Goal: Transaction & Acquisition: Obtain resource

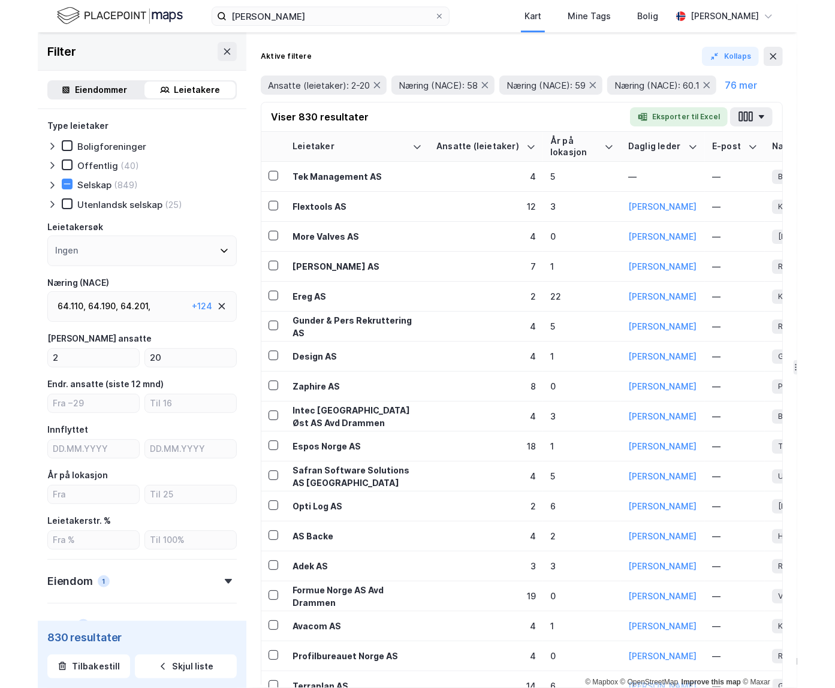
scroll to position [189, 0]
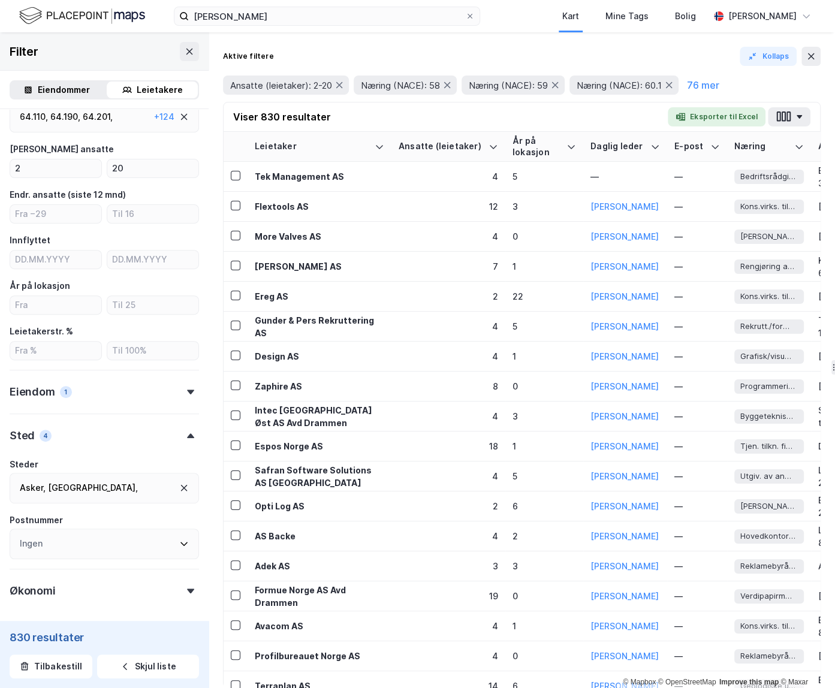
click at [392, 57] on div "Aktive filtere Kollaps" at bounding box center [522, 56] width 598 height 19
click at [50, 168] on input "2" at bounding box center [55, 169] width 91 height 18
type input "21"
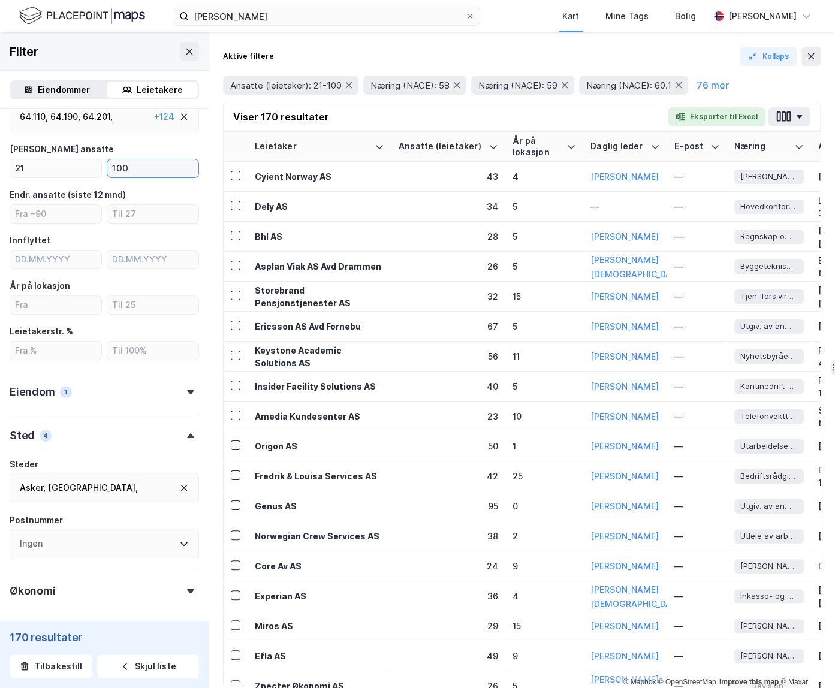
type input "100"
click at [64, 498] on div "Lillestrøm ," at bounding box center [42, 505] width 44 height 14
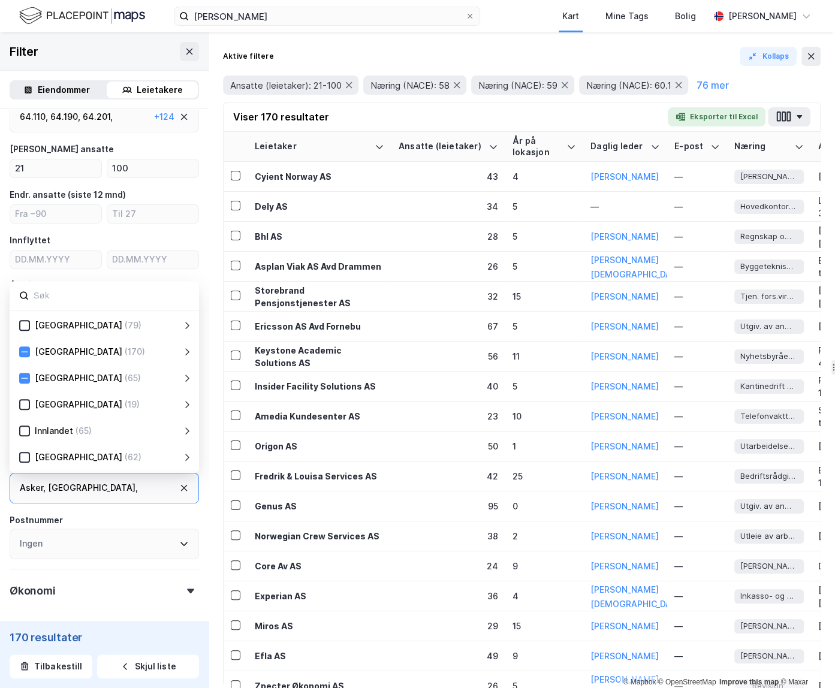
scroll to position [188, 0]
click at [185, 489] on icon at bounding box center [184, 490] width 10 height 10
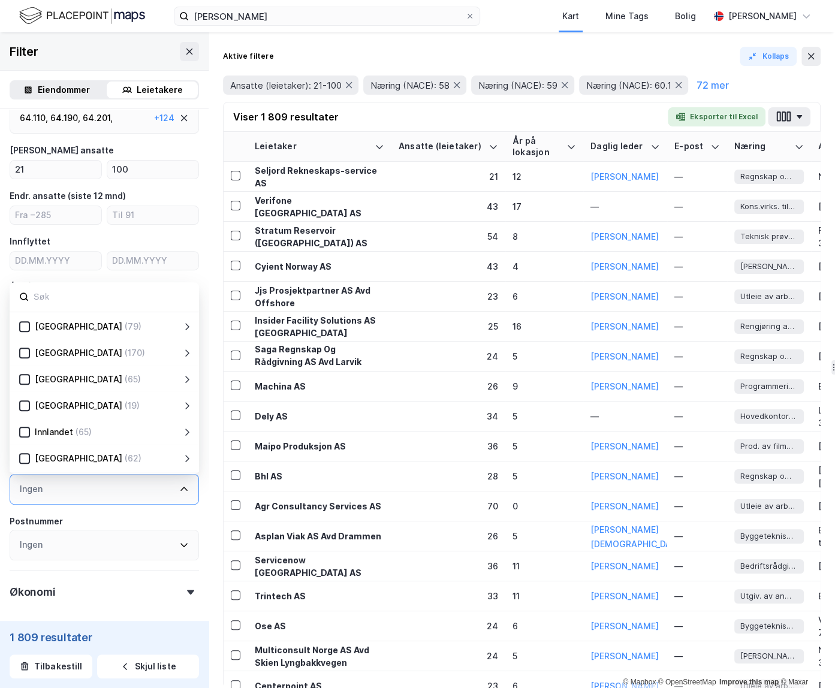
click at [43, 297] on input at bounding box center [110, 297] width 157 height 16
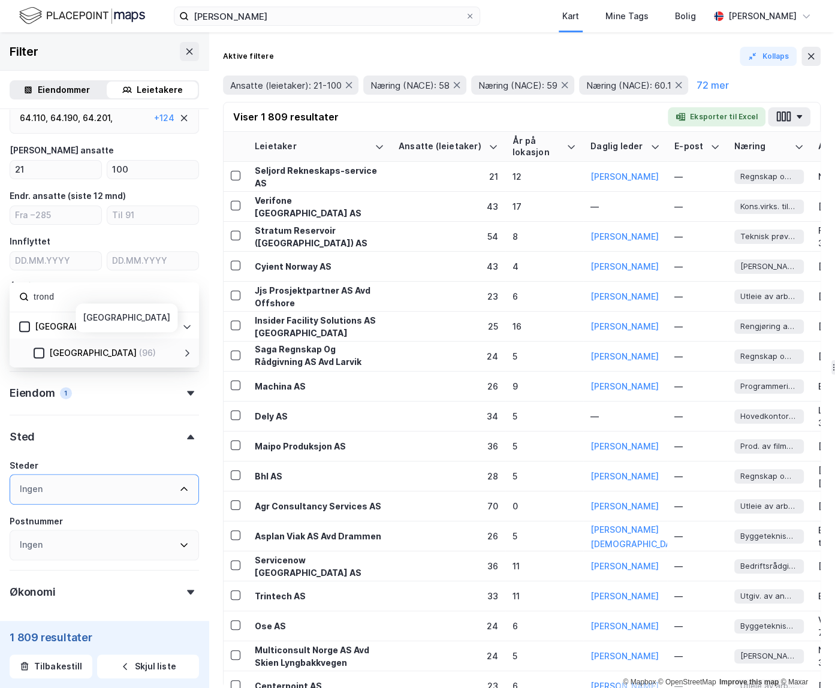
scroll to position [189, 0]
type input "trond"
click at [38, 351] on icon at bounding box center [39, 352] width 8 height 8
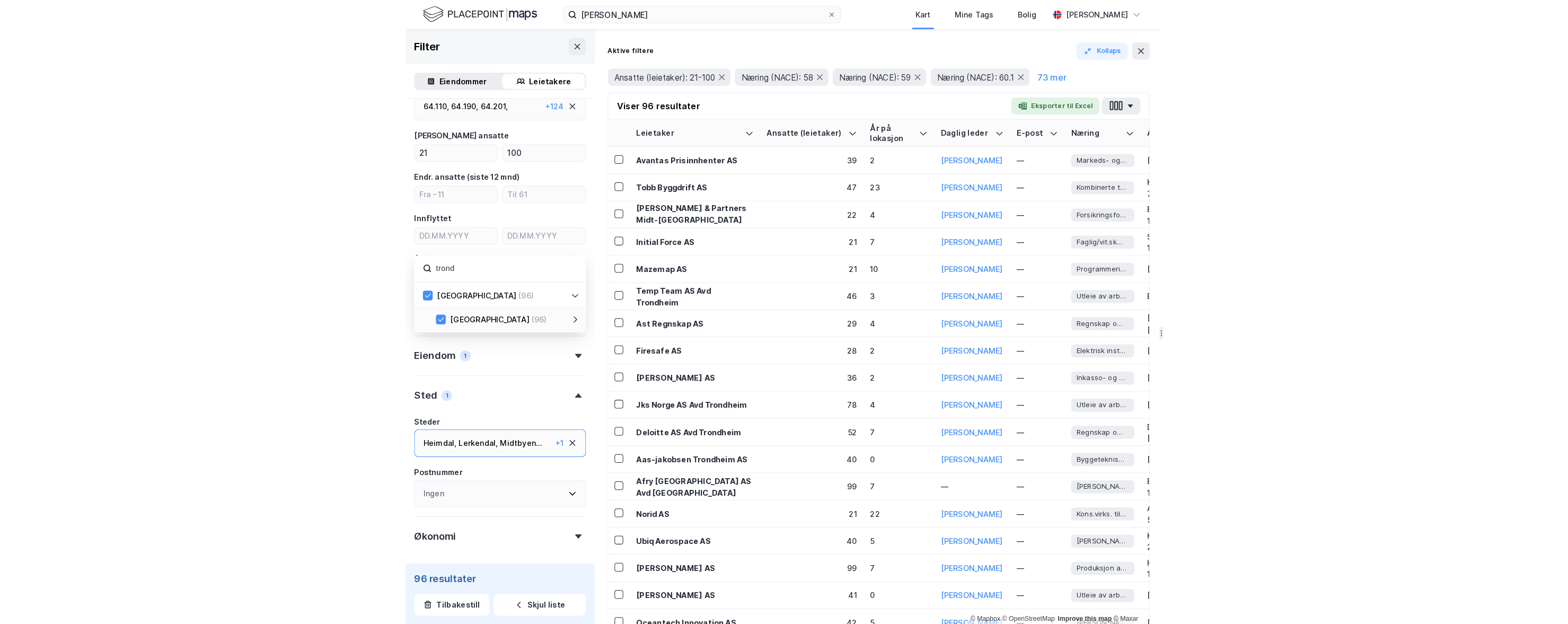
scroll to position [156, 0]
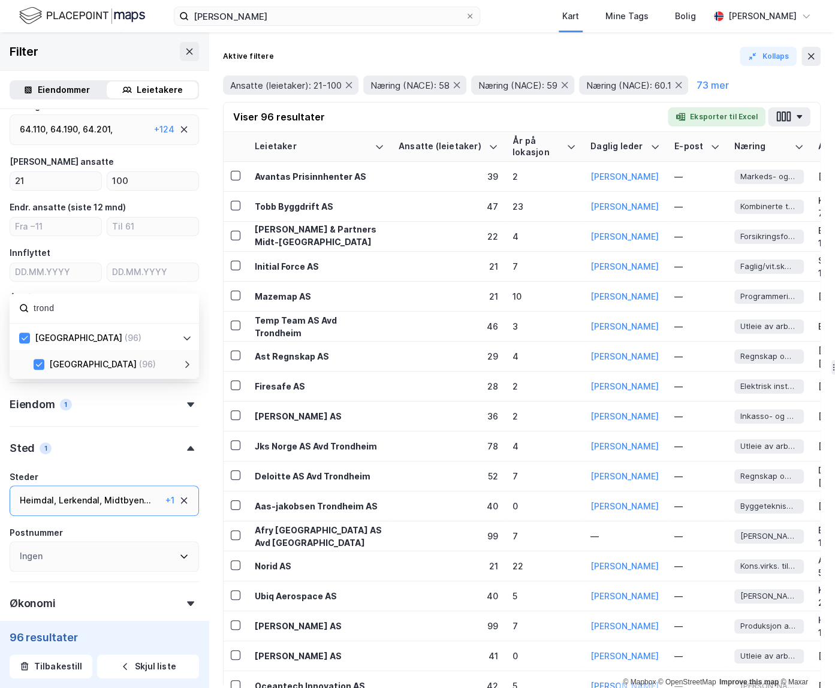
click at [8, 420] on div "Type leietaker Boligforeninger Offentlig (20) Selskap (100) Utenlandsk selskap …" at bounding box center [104, 308] width 209 height 753
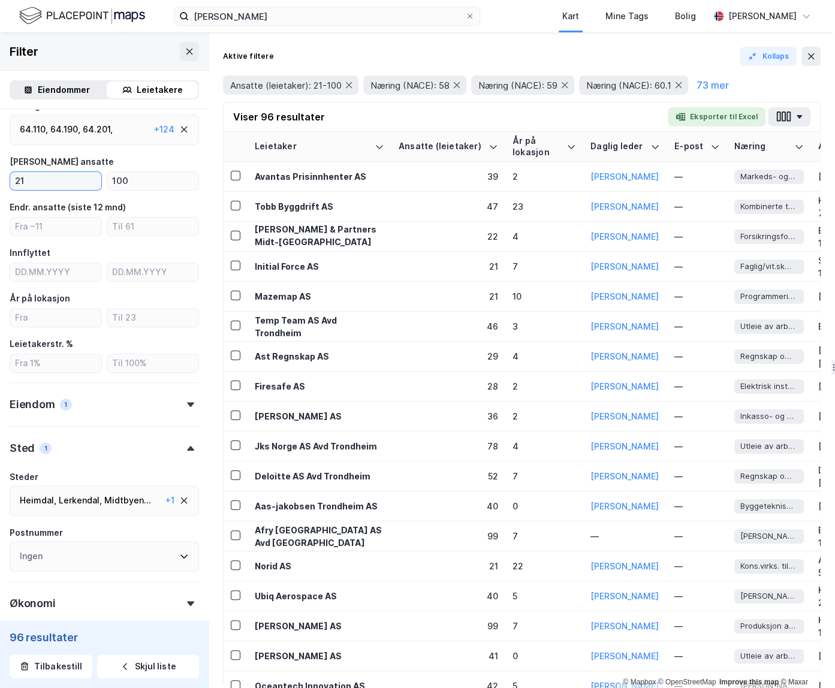
click at [66, 180] on input "21" at bounding box center [55, 181] width 91 height 18
type input "2"
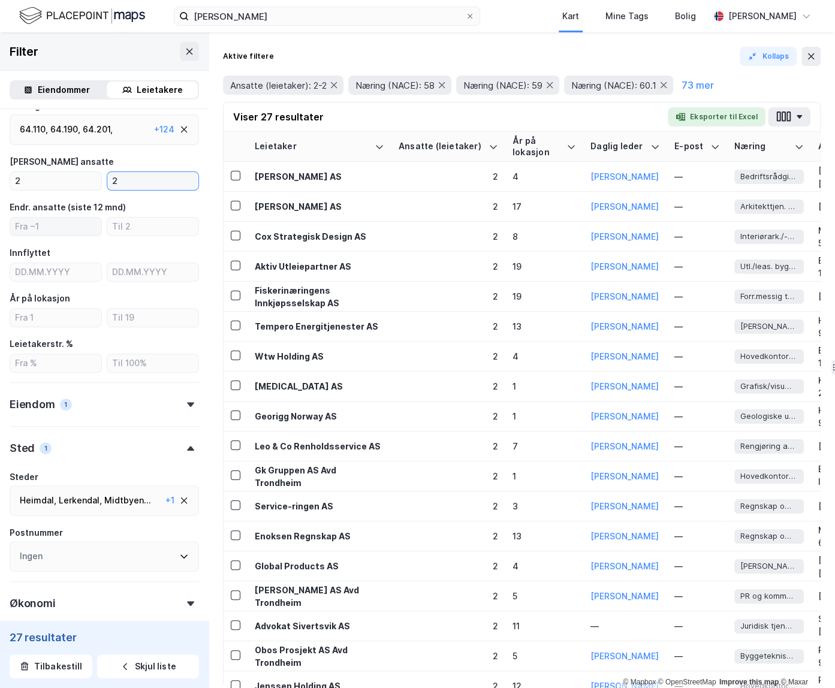
type input "2"
click at [52, 187] on input "2" at bounding box center [55, 181] width 91 height 18
type input "3"
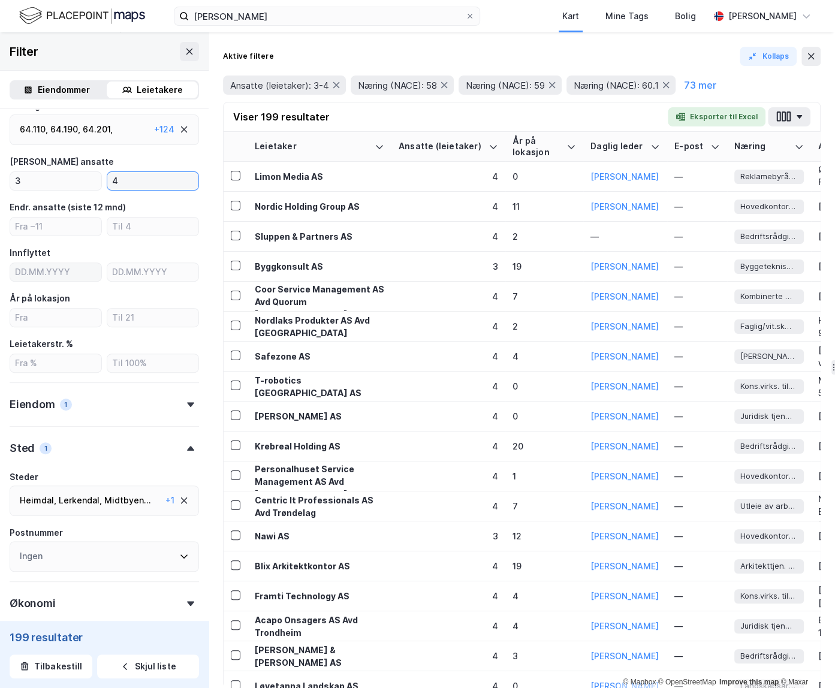
type input "4"
drag, startPoint x: 41, startPoint y: 180, endPoint x: -6, endPoint y: 179, distance: 47.4
click at [0, 179] on html "[PERSON_NAME] Kart Mine Tags Bolig [PERSON_NAME] © Mapbox © OpenStreetMap Impro…" at bounding box center [417, 344] width 835 height 688
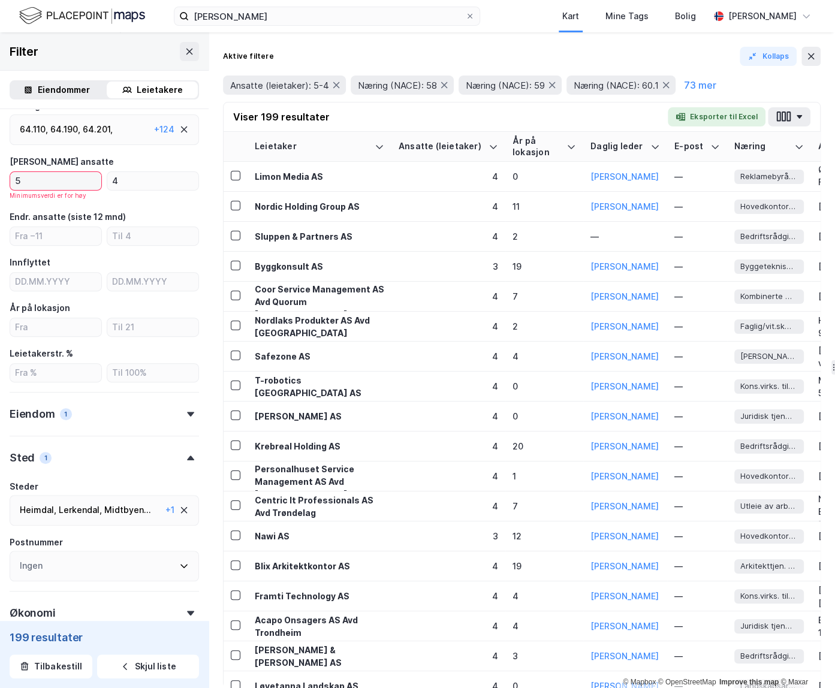
type input "5"
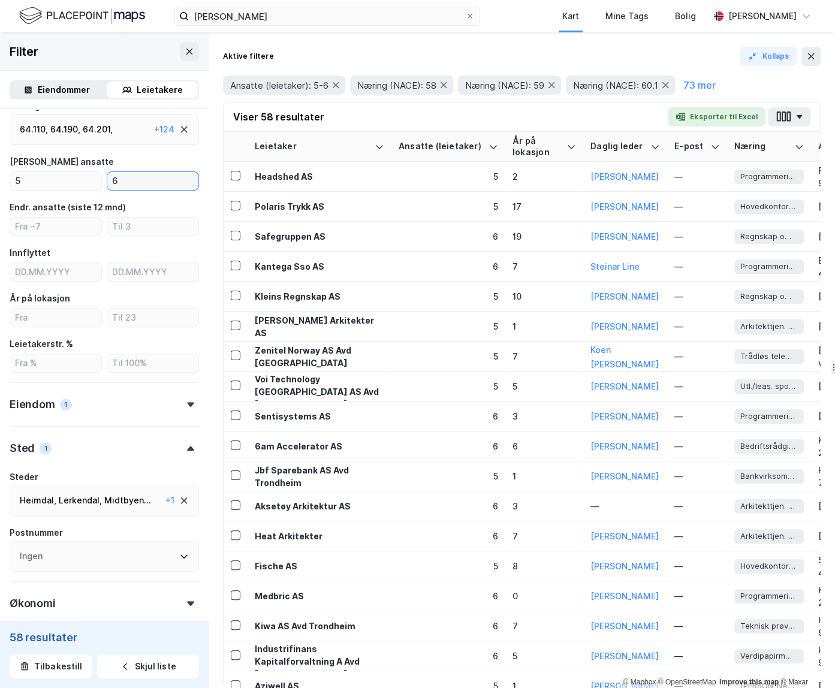
type input "6"
drag, startPoint x: 32, startPoint y: 180, endPoint x: -5, endPoint y: 179, distance: 37.2
click at [0, 179] on html "[PERSON_NAME] Kart Mine Tags Bolig [PERSON_NAME] © Mapbox © OpenStreetMap Impro…" at bounding box center [417, 344] width 835 height 688
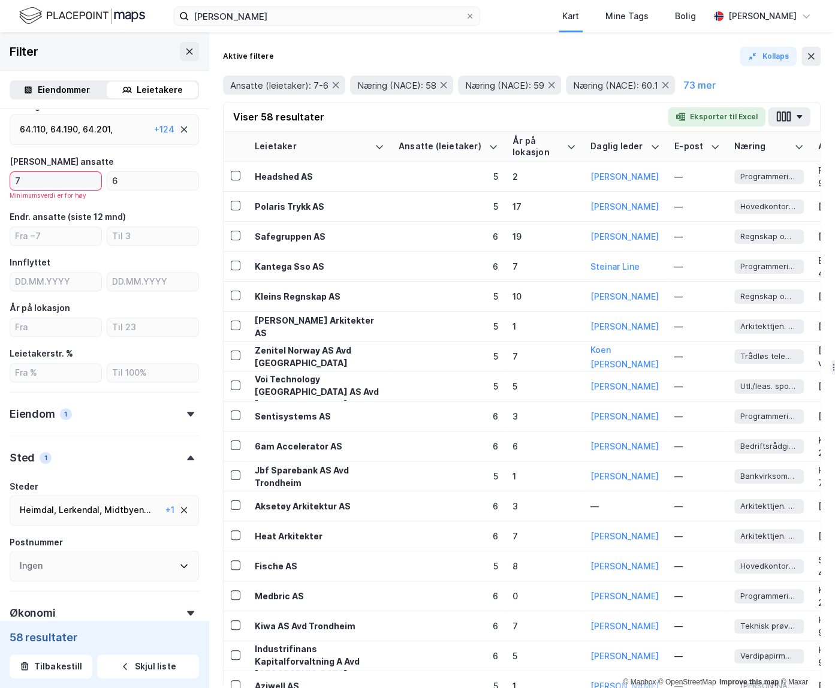
type input "7"
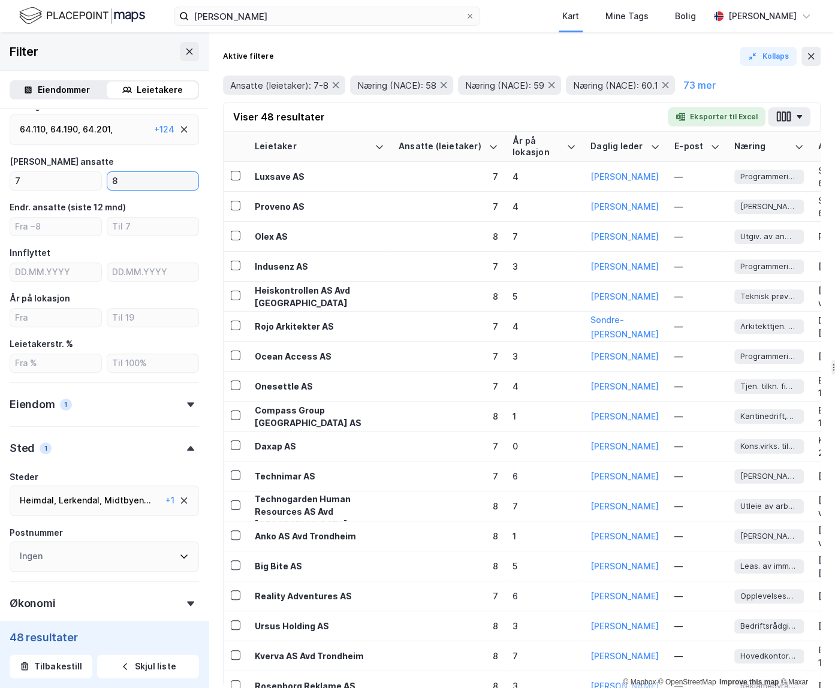
type input "8"
drag, startPoint x: 55, startPoint y: 182, endPoint x: 11, endPoint y: 182, distance: 43.8
click at [10, 182] on input "7" at bounding box center [55, 181] width 91 height 18
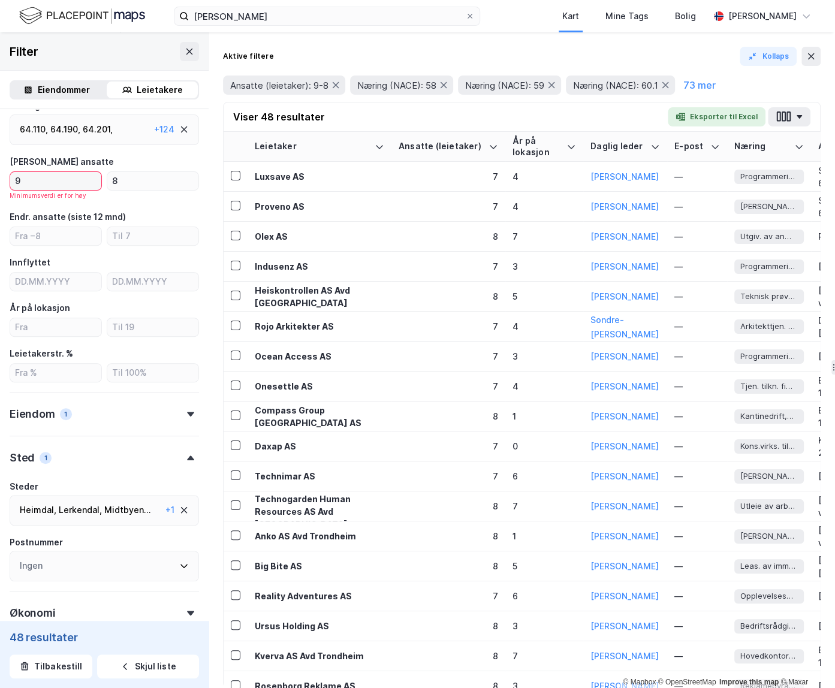
type input "9"
type input "4"
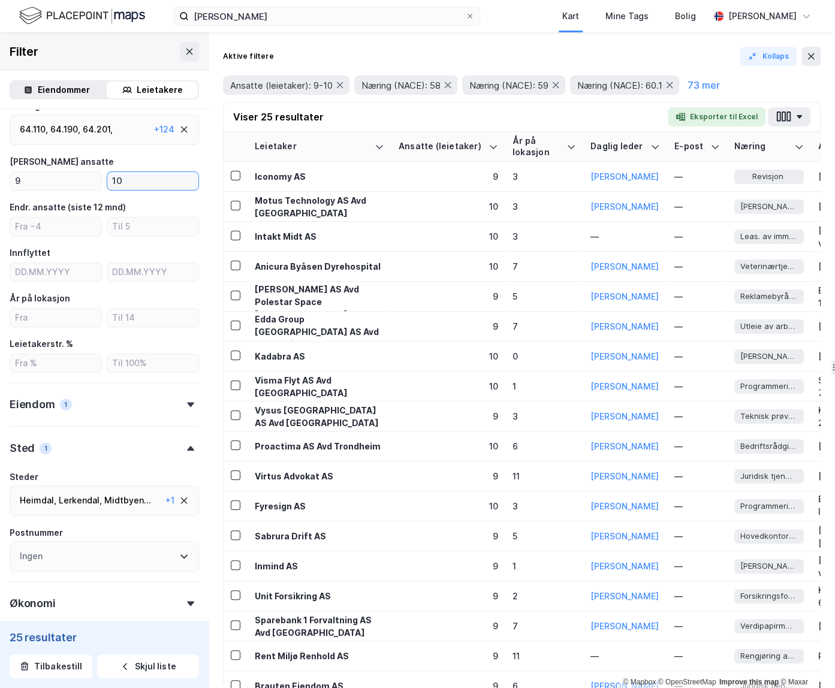
type input "10"
drag, startPoint x: 47, startPoint y: 186, endPoint x: 3, endPoint y: 183, distance: 44.5
click at [3, 183] on div "Type leietaker Boligforeninger Offentlig (4) Selskap (27) Utenlandsk selskap Le…" at bounding box center [104, 308] width 209 height 753
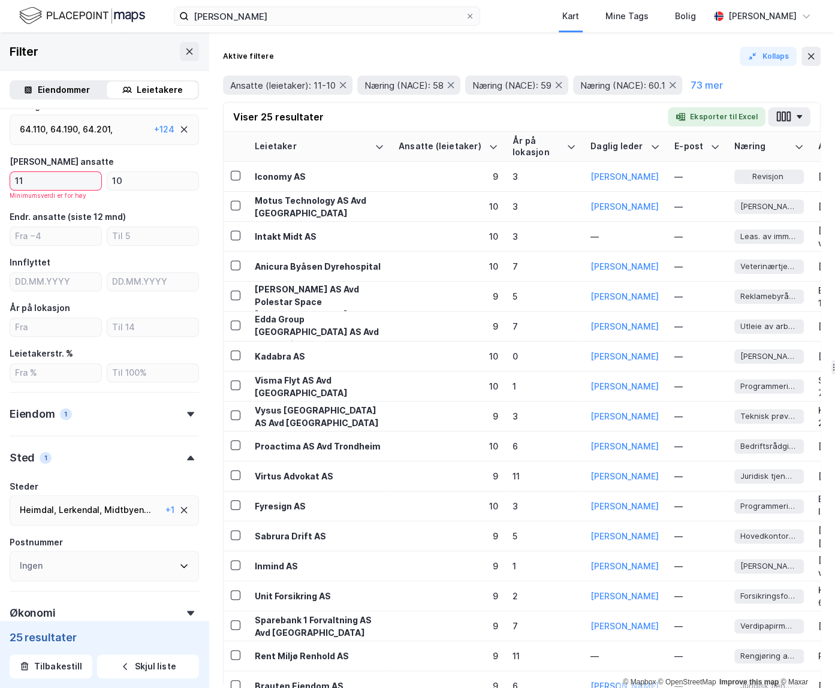
type input "11"
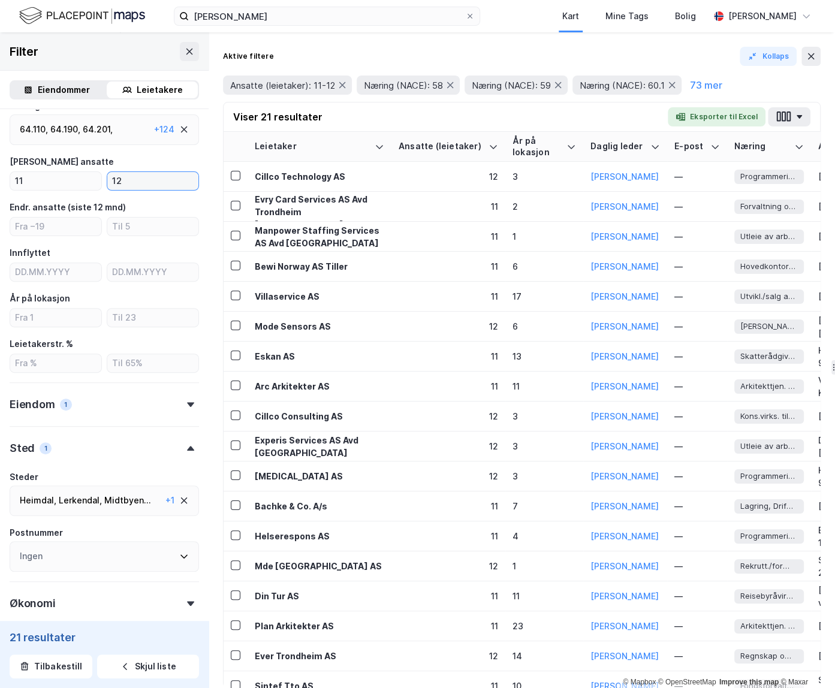
type input "12"
click at [27, 180] on input "11" at bounding box center [55, 181] width 91 height 18
drag, startPoint x: 22, startPoint y: 180, endPoint x: 7, endPoint y: 180, distance: 15.0
click at [7, 180] on div "Type leietaker Boligforeninger Offentlig (3) Selskap (21) Utenlandsk selskap Le…" at bounding box center [104, 308] width 209 height 753
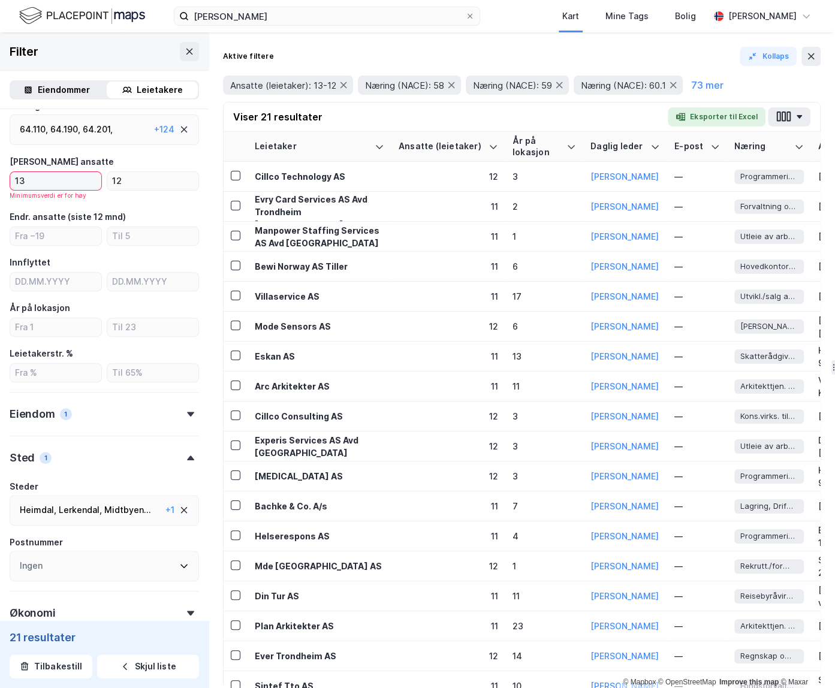
type input "13"
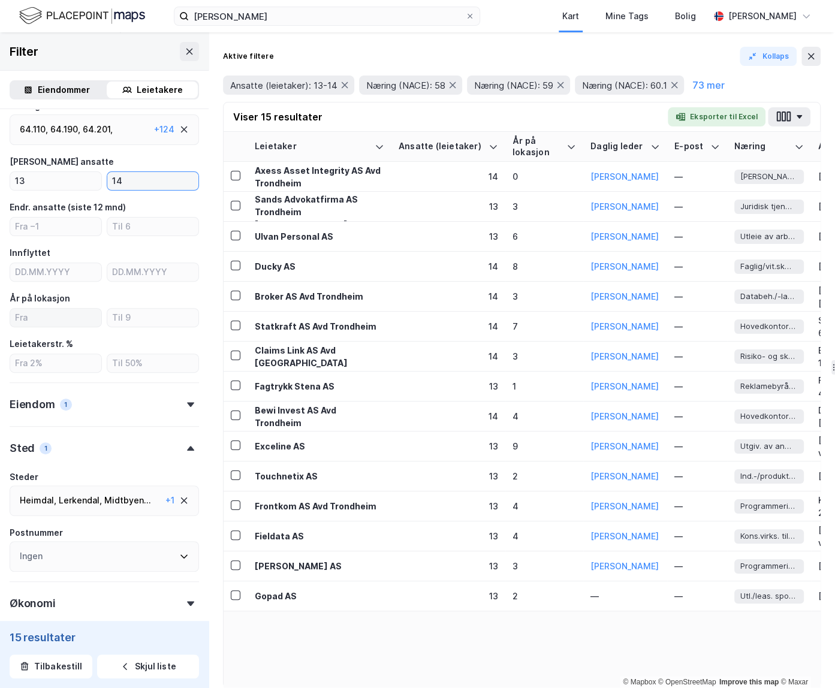
type input "14"
drag, startPoint x: 56, startPoint y: 177, endPoint x: 13, endPoint y: 179, distance: 42.6
click at [13, 179] on input "13" at bounding box center [55, 181] width 91 height 18
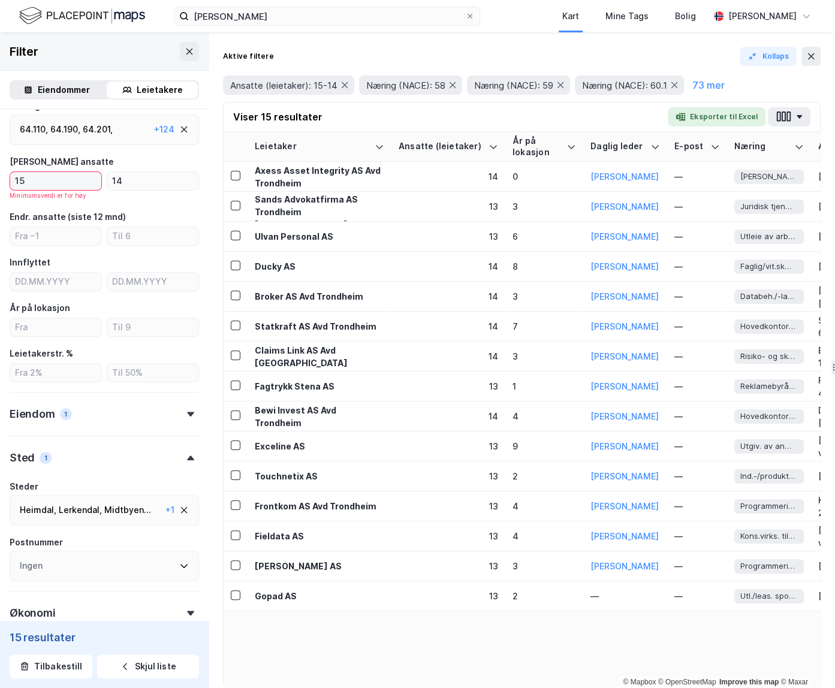
type input "15"
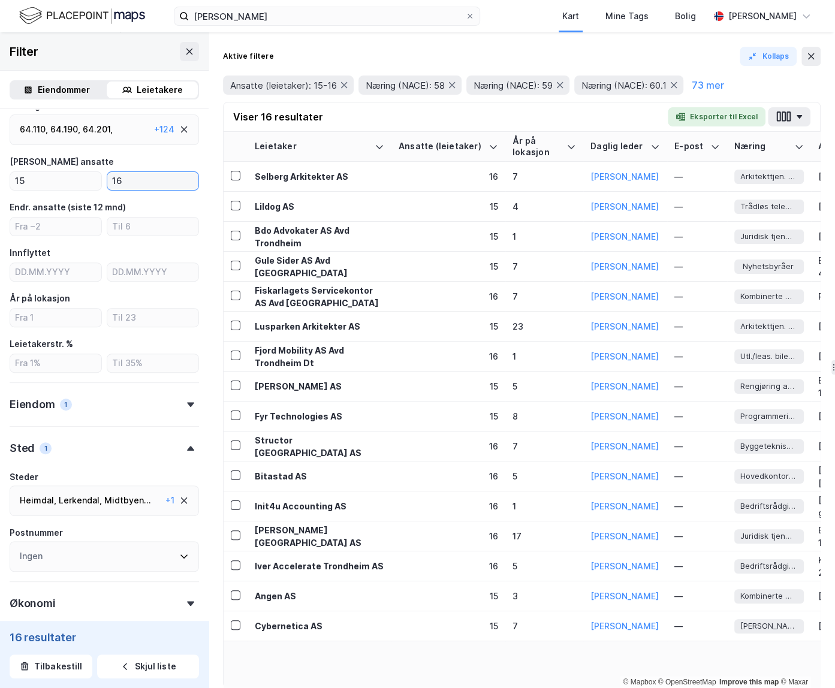
type input "16"
drag, startPoint x: 77, startPoint y: 177, endPoint x: 3, endPoint y: 176, distance: 74.4
click at [0, 176] on div "Type leietaker Boligforeninger Offentlig (3) Selskap (16) Utenlandsk selskap Le…" at bounding box center [104, 308] width 209 height 753
type input "17"
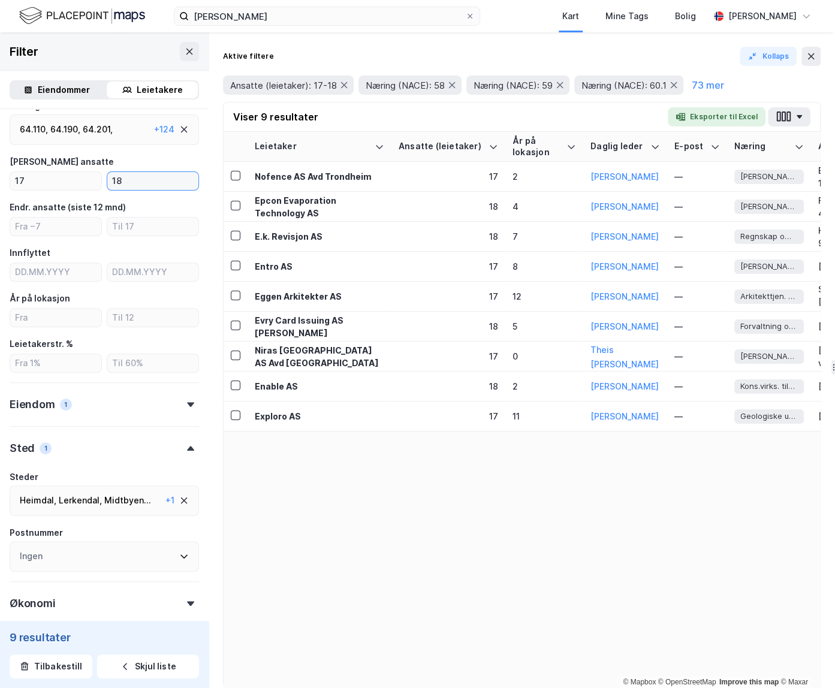
type input "18"
drag, startPoint x: 34, startPoint y: 180, endPoint x: 1, endPoint y: 180, distance: 33.0
click at [1, 180] on div "Type leietaker Boligforeninger Offentlig (1) Selskap (9) Utenlandsk selskap (1)…" at bounding box center [104, 308] width 209 height 753
type input "13"
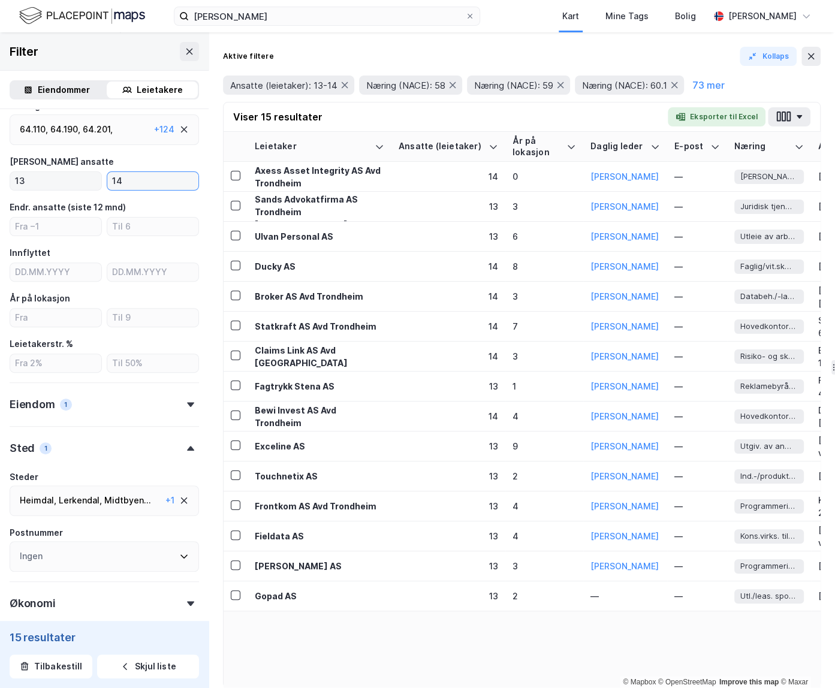
type input "14"
drag, startPoint x: 13, startPoint y: 182, endPoint x: -13, endPoint y: 183, distance: 25.8
click at [0, 183] on html "[PERSON_NAME] Kart Mine Tags Bolig [PERSON_NAME] © Mapbox © OpenStreetMap Impro…" at bounding box center [417, 344] width 835 height 688
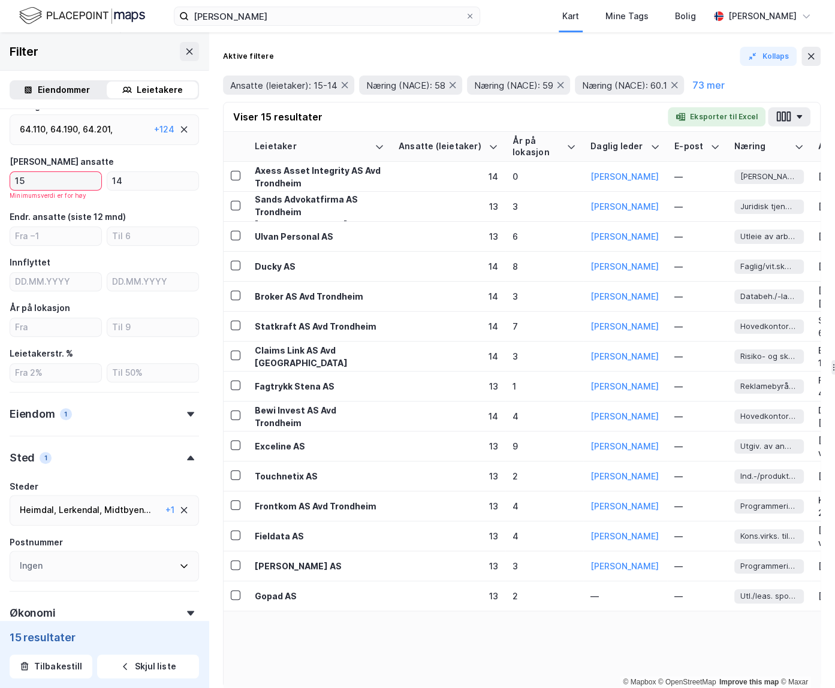
type input "15"
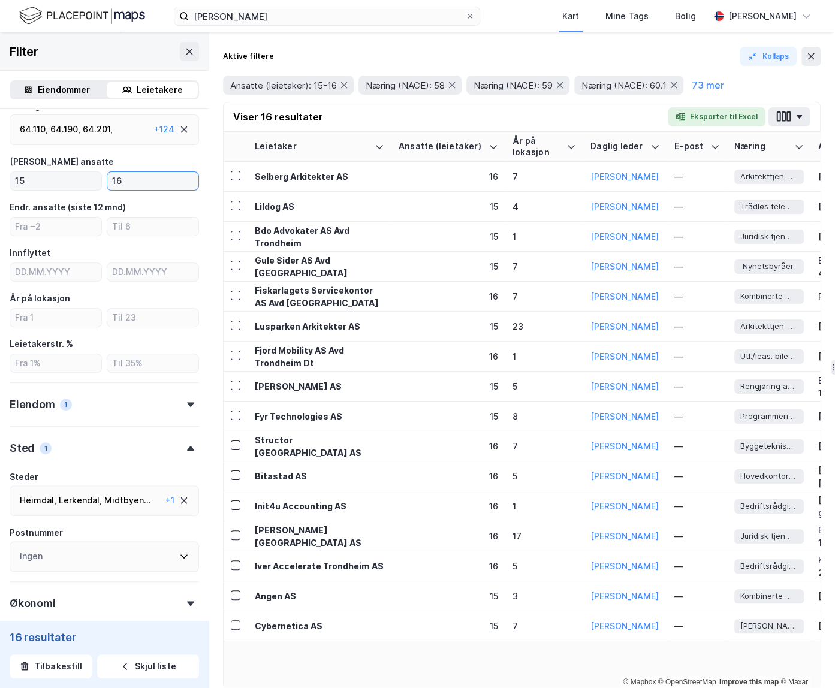
type input "16"
click at [19, 182] on input "15" at bounding box center [55, 181] width 91 height 18
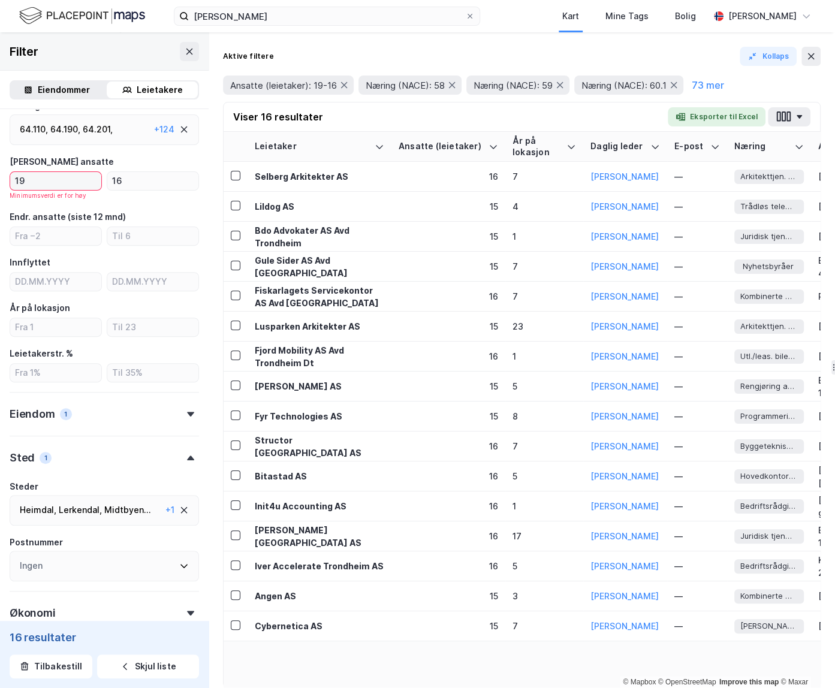
type input "19"
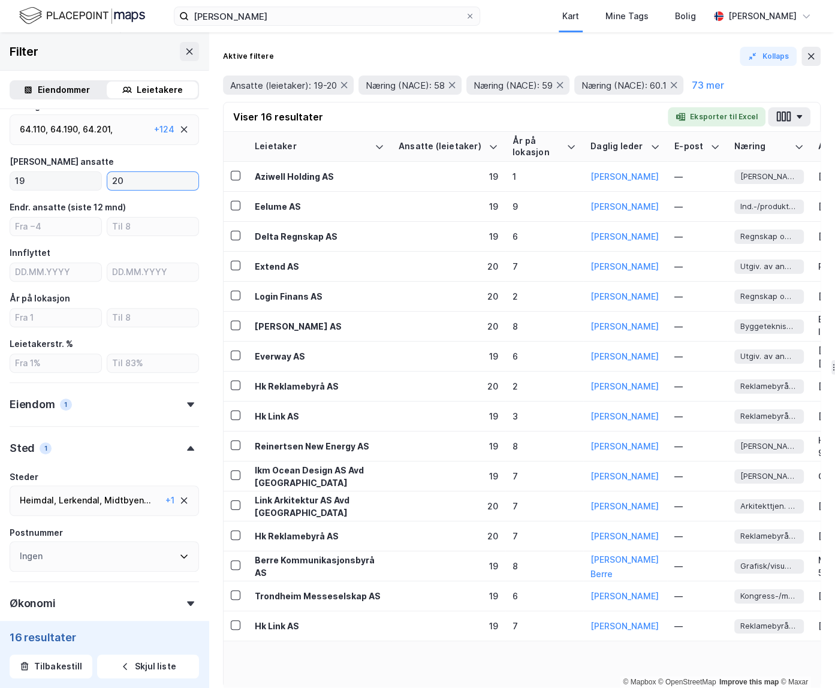
type input "20"
drag, startPoint x: 41, startPoint y: 185, endPoint x: 8, endPoint y: 181, distance: 33.2
click at [8, 181] on div "Type leietaker Boligforeninger Offentlig (1) Selskap (16) Utenlandsk selskap Le…" at bounding box center [104, 308] width 209 height 753
type input "17"
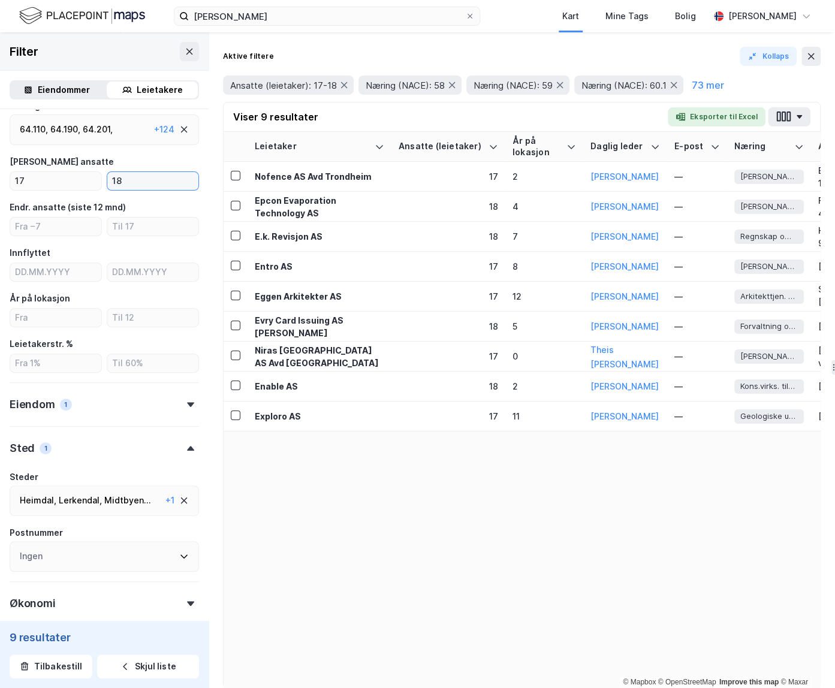
type input "18"
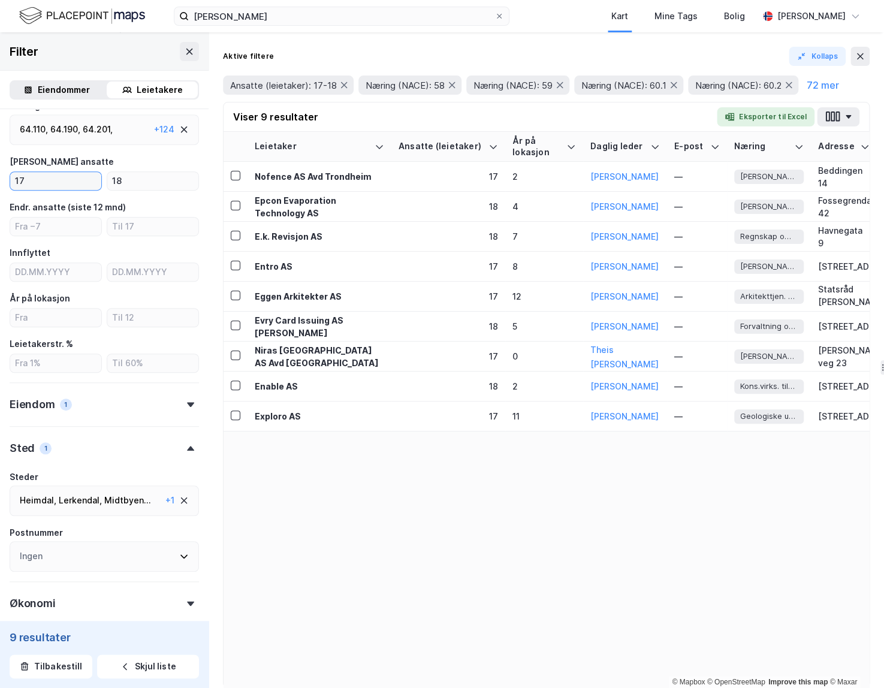
drag, startPoint x: 51, startPoint y: 176, endPoint x: 17, endPoint y: 177, distance: 33.6
click at [17, 177] on input "17" at bounding box center [55, 181] width 91 height 18
click at [35, 183] on input "17" at bounding box center [55, 181] width 91 height 18
drag, startPoint x: 35, startPoint y: 183, endPoint x: 14, endPoint y: 182, distance: 20.4
click at [11, 182] on input "17" at bounding box center [55, 181] width 91 height 18
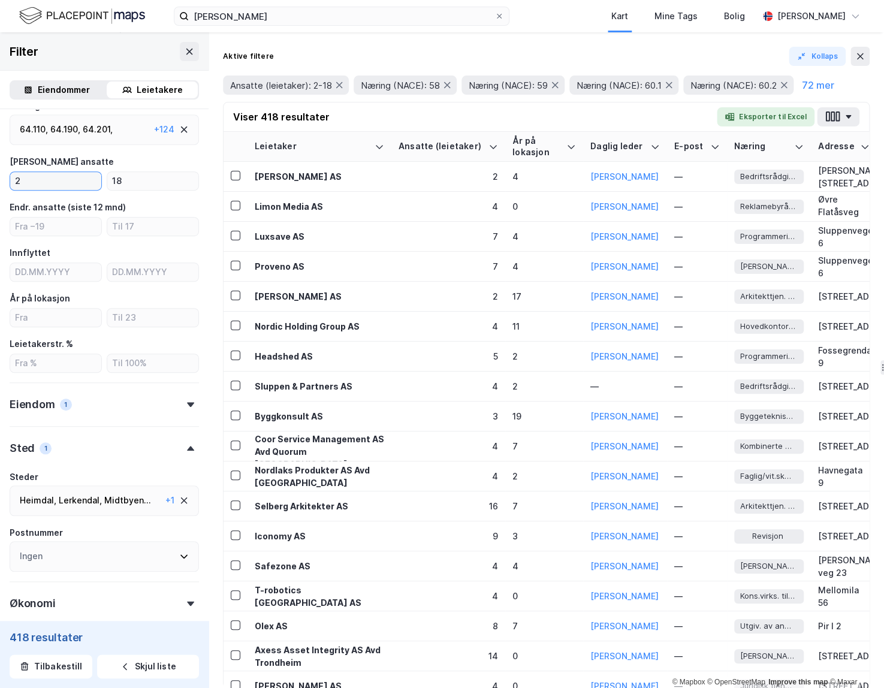
type input "2"
type input "20"
click at [95, 160] on div "[PERSON_NAME] ansatte" at bounding box center [104, 162] width 189 height 14
click at [88, 507] on div "Lerkendal ," at bounding box center [80, 501] width 43 height 14
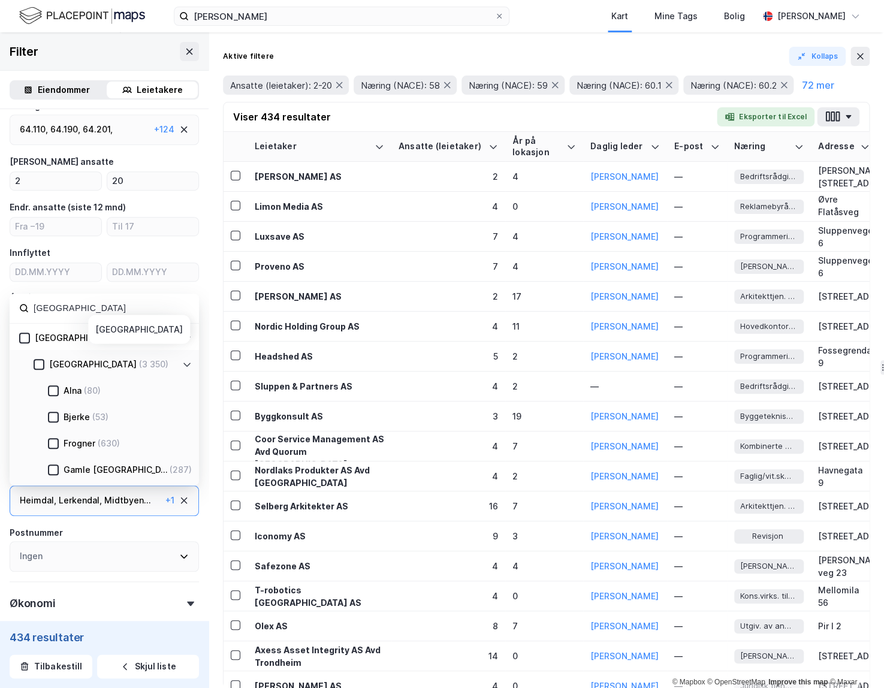
drag, startPoint x: 42, startPoint y: 366, endPoint x: 80, endPoint y: 354, distance: 39.6
click at [42, 366] on icon at bounding box center [39, 364] width 8 height 8
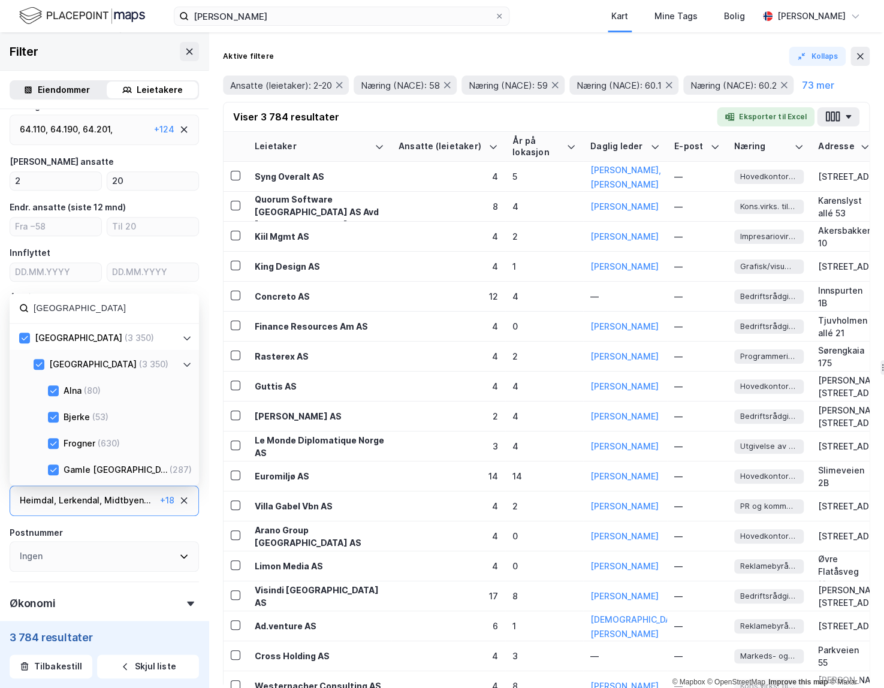
click at [53, 308] on input "[GEOGRAPHIC_DATA]" at bounding box center [110, 308] width 157 height 16
click at [82, 362] on div "(695)" at bounding box center [92, 364] width 22 height 14
click at [41, 362] on icon at bounding box center [39, 364] width 8 height 8
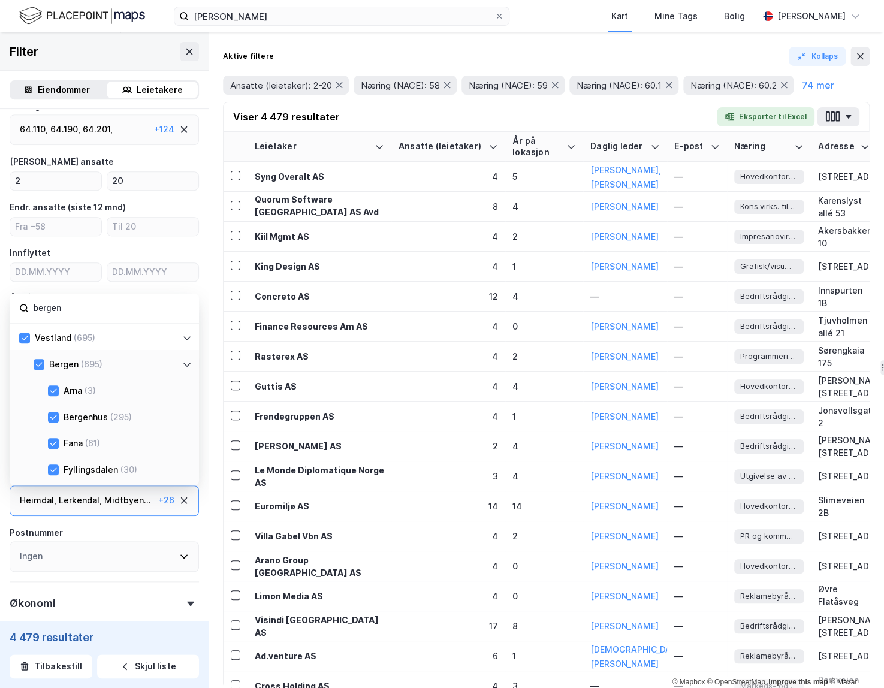
click at [50, 307] on input "bergen" at bounding box center [110, 308] width 157 height 16
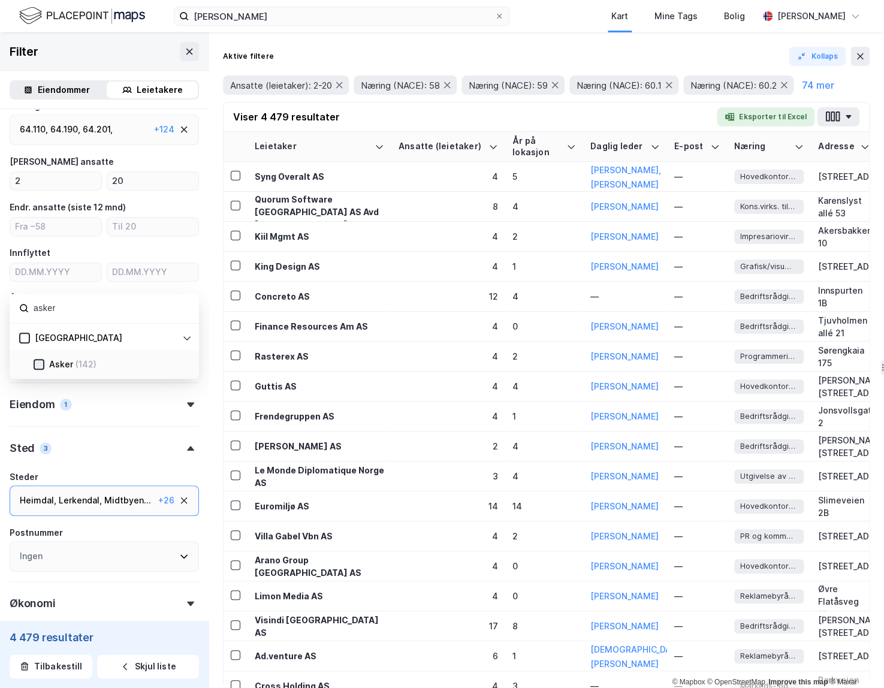
click at [40, 363] on icon at bounding box center [39, 364] width 7 height 4
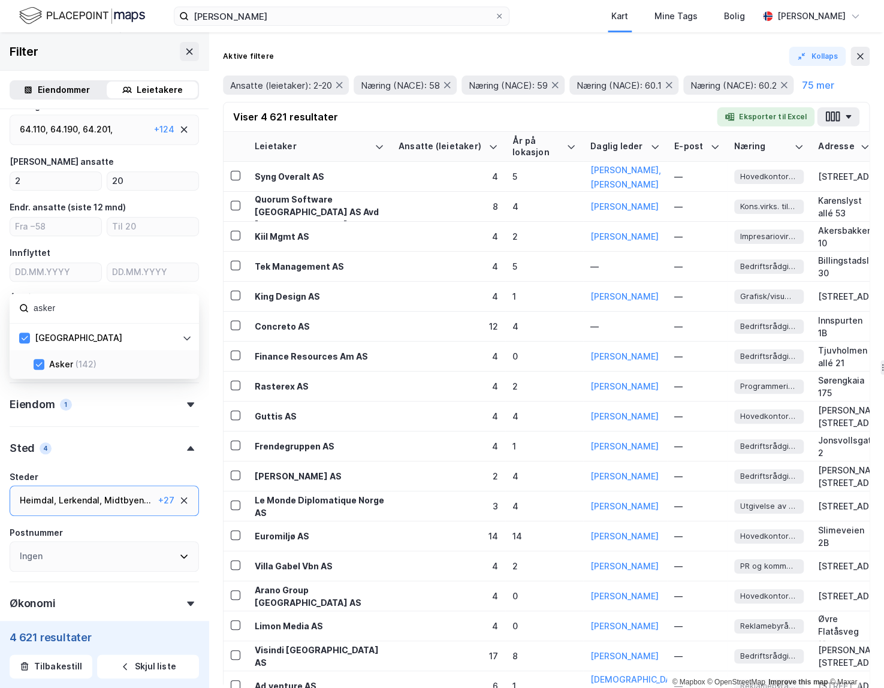
click at [42, 306] on input "asker" at bounding box center [110, 308] width 157 height 16
drag, startPoint x: 38, startPoint y: 365, endPoint x: 41, endPoint y: 351, distance: 14.1
click at [38, 365] on icon at bounding box center [39, 364] width 7 height 4
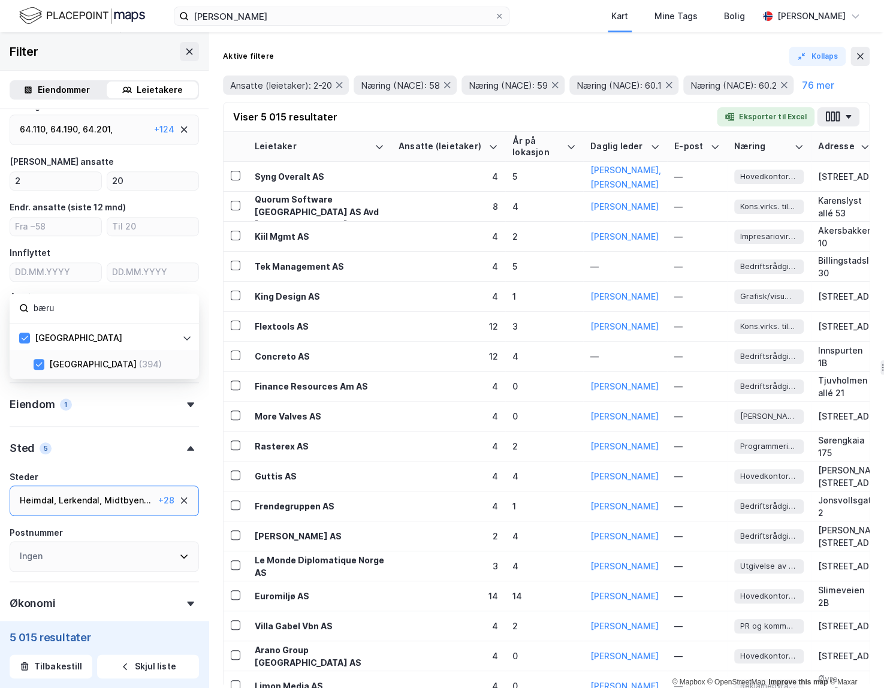
click at [46, 305] on input "bæru" at bounding box center [110, 308] width 157 height 16
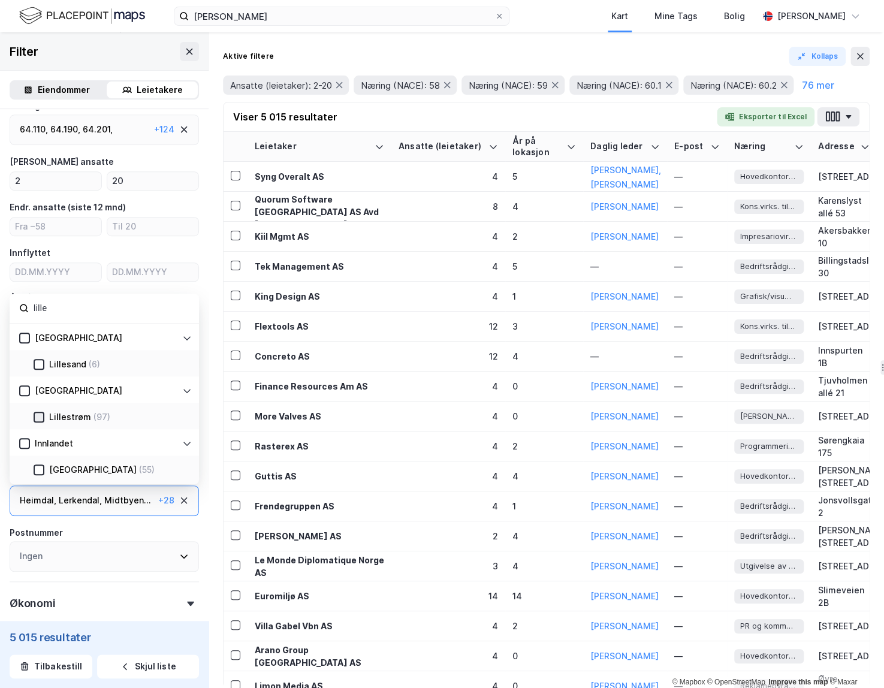
click at [38, 418] on icon at bounding box center [39, 417] width 7 height 4
click at [49, 308] on input "lille" at bounding box center [110, 308] width 157 height 16
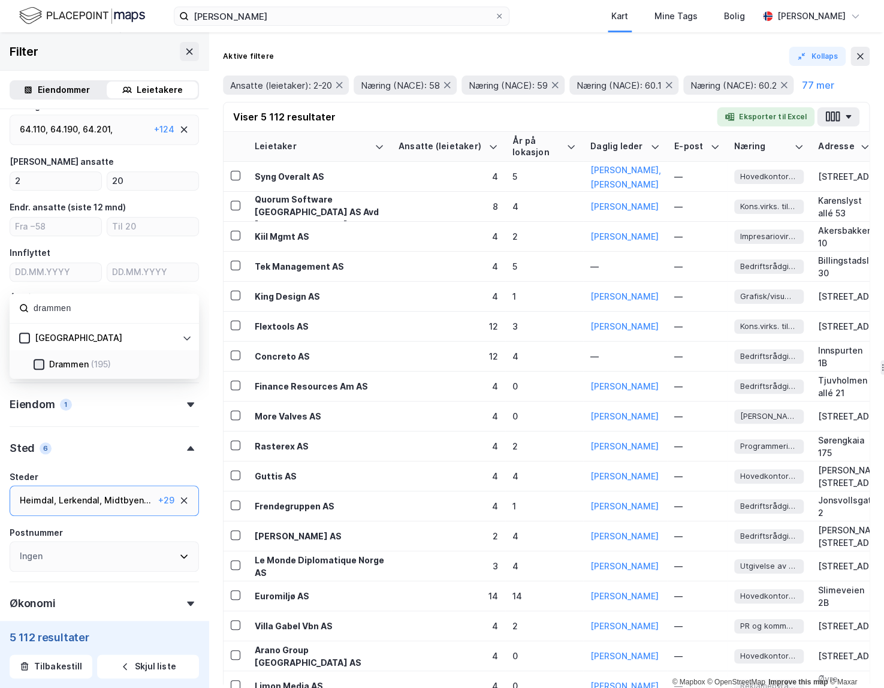
click at [41, 363] on icon at bounding box center [39, 364] width 7 height 4
click at [58, 305] on input "drammen" at bounding box center [110, 308] width 157 height 16
click at [57, 305] on input "drammen" at bounding box center [110, 308] width 157 height 16
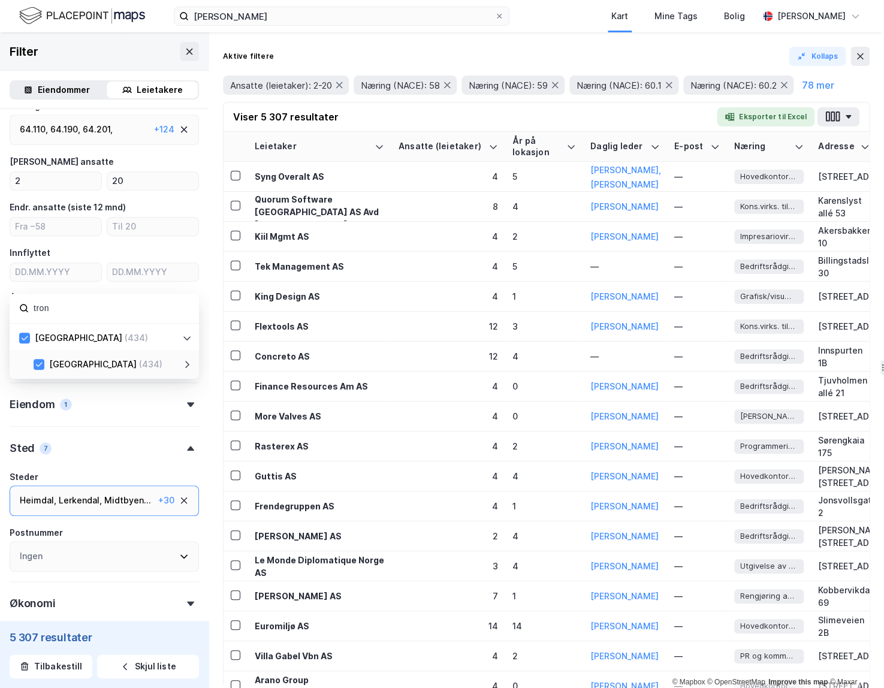
type input "trond"
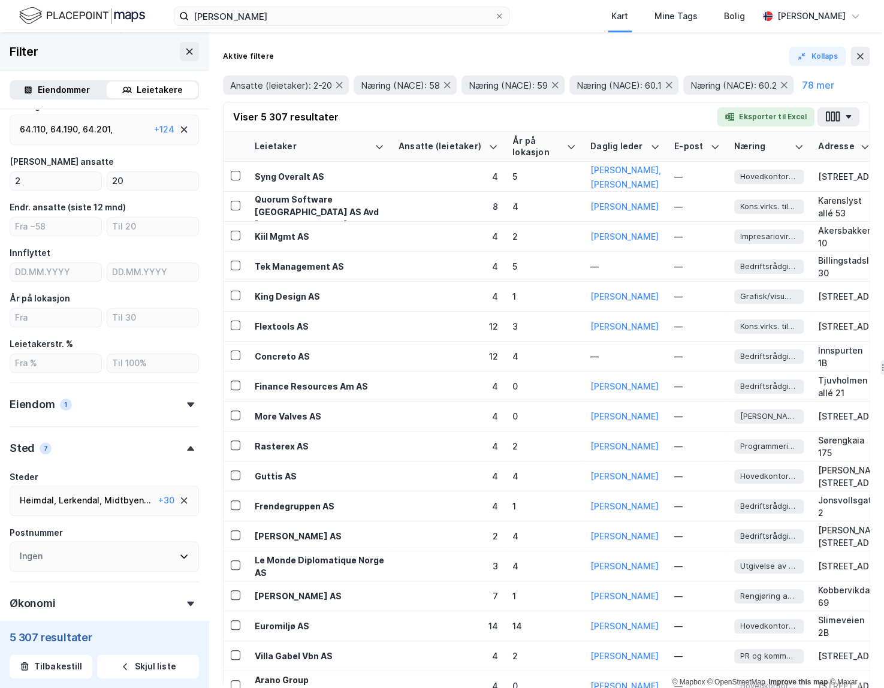
click at [212, 426] on div "Aktive filtere Kollaps Ansatte (leietaker): 2-20 Næring (NACE): 58 Næring (NACE…" at bounding box center [547, 360] width 676 height 656
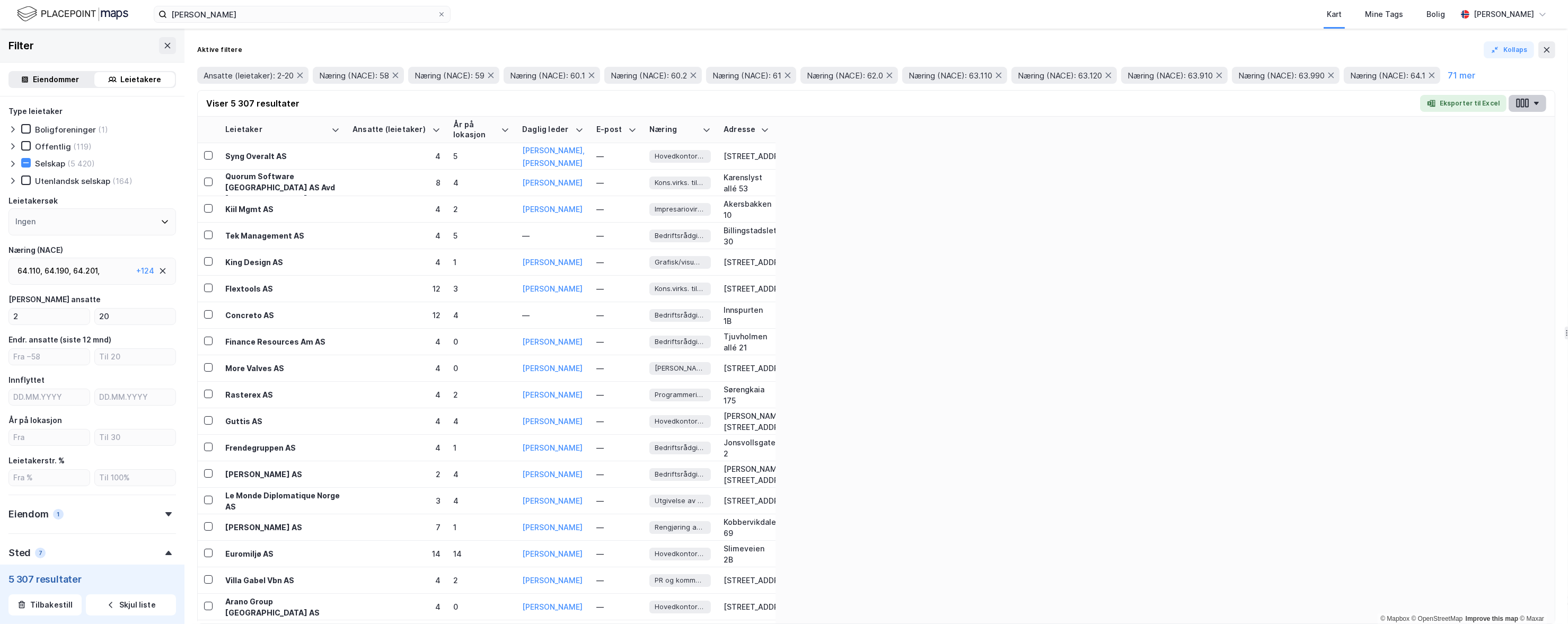
click at [671, 102] on button "button" at bounding box center [1527, 103] width 38 height 17
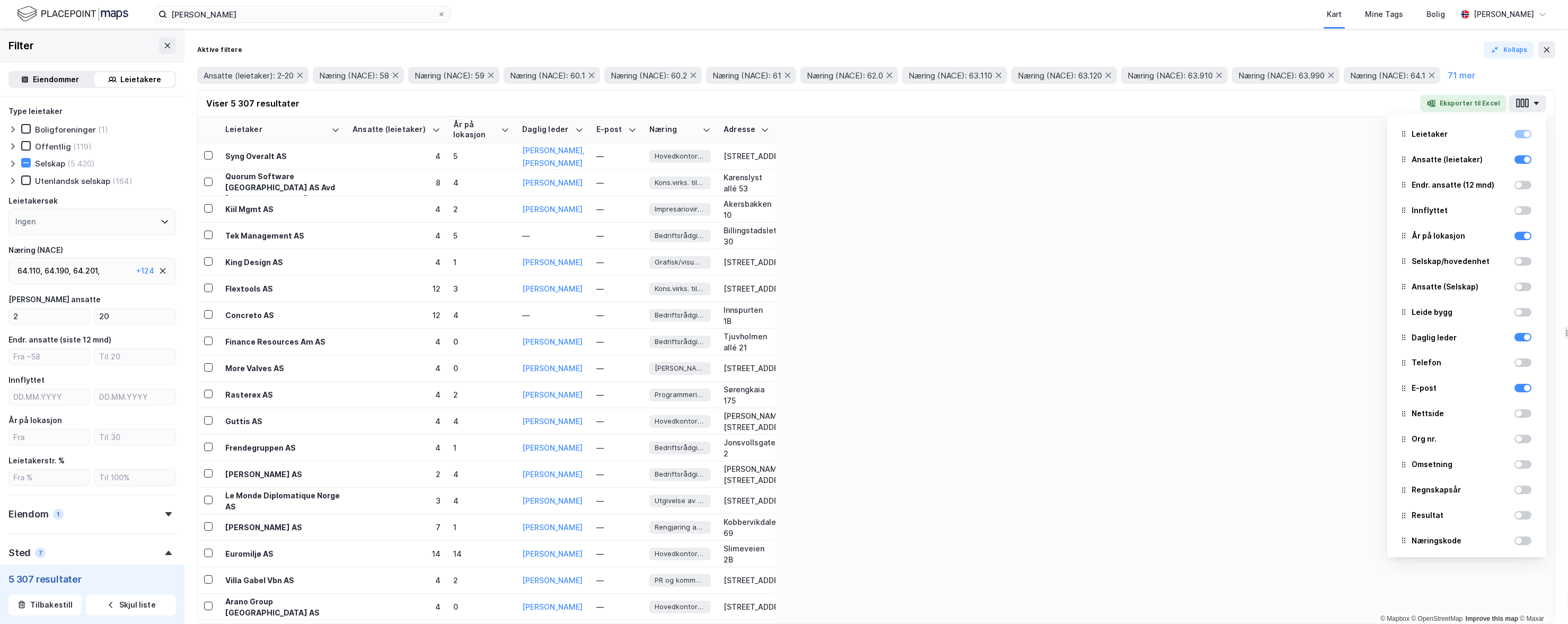
click at [671, 210] on div at bounding box center [1522, 210] width 17 height 9
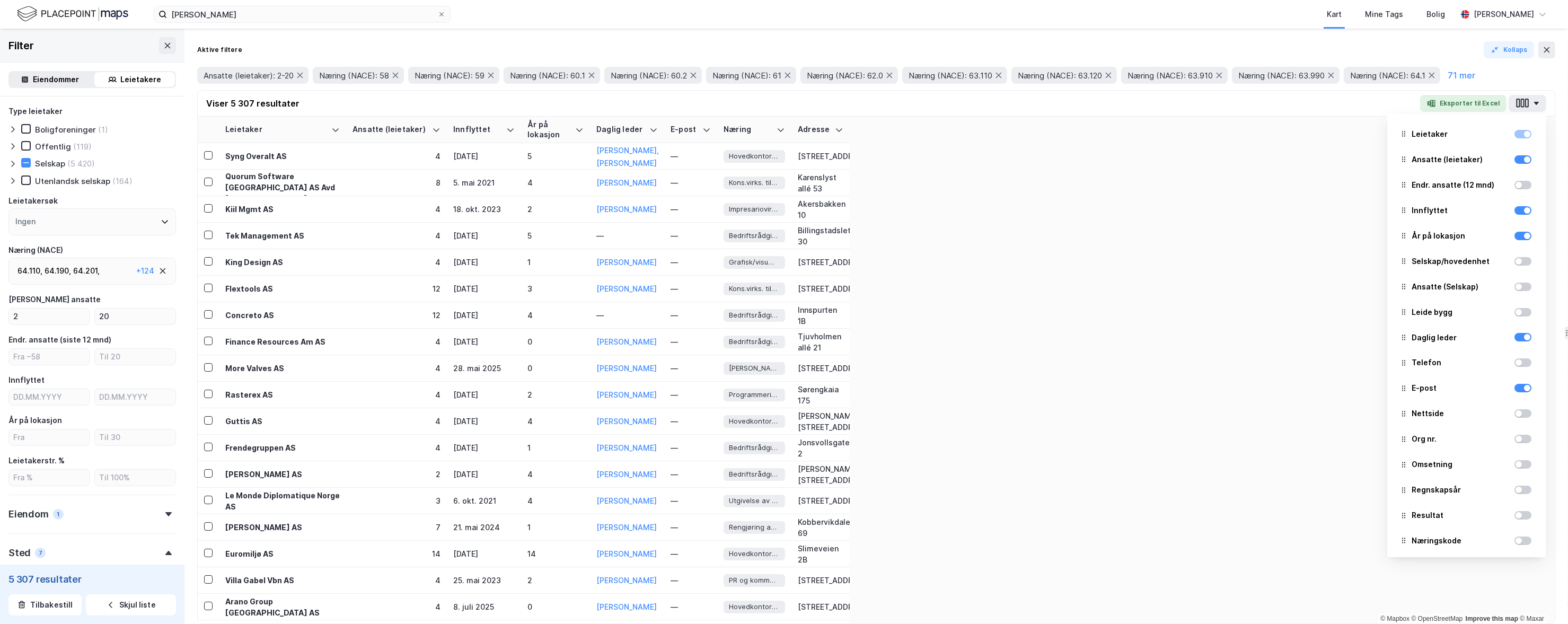
click at [671, 291] on div at bounding box center [1522, 286] width 17 height 12
click at [671, 286] on div at bounding box center [1518, 286] width 6 height 6
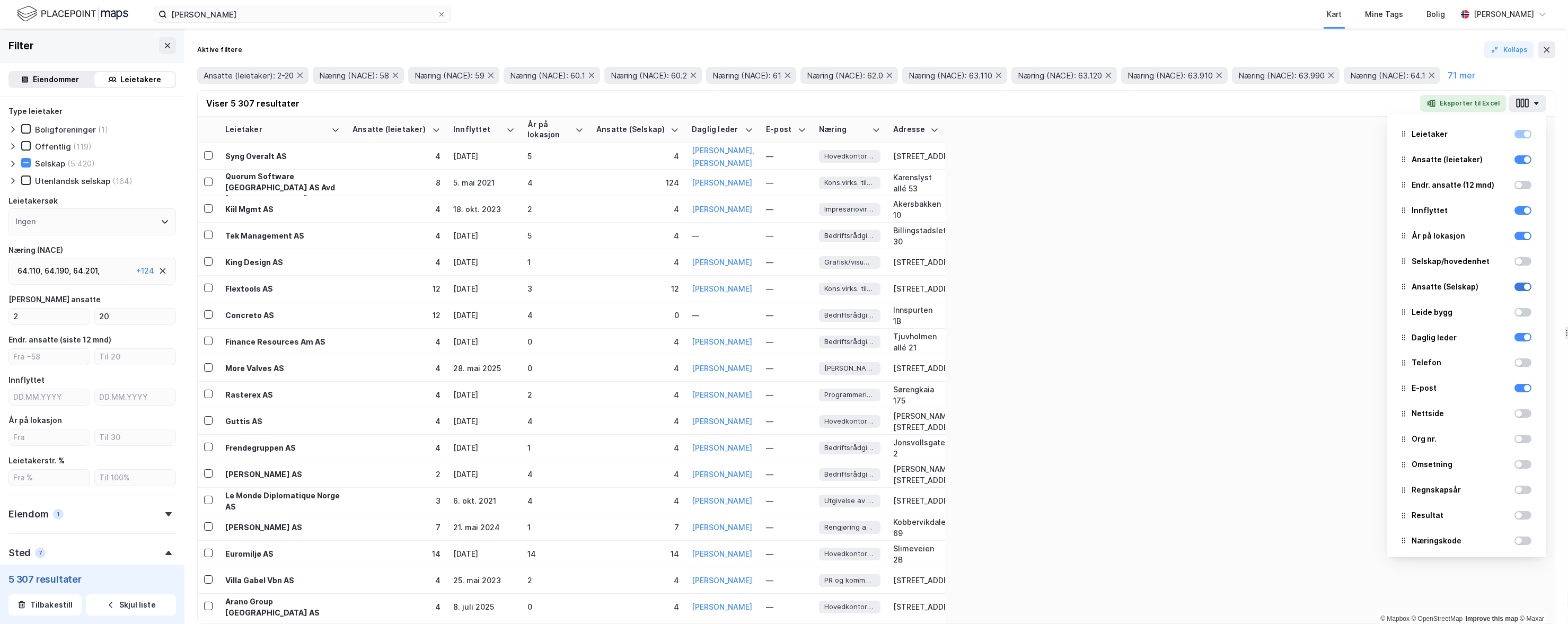
click at [671, 286] on div at bounding box center [1522, 287] width 17 height 9
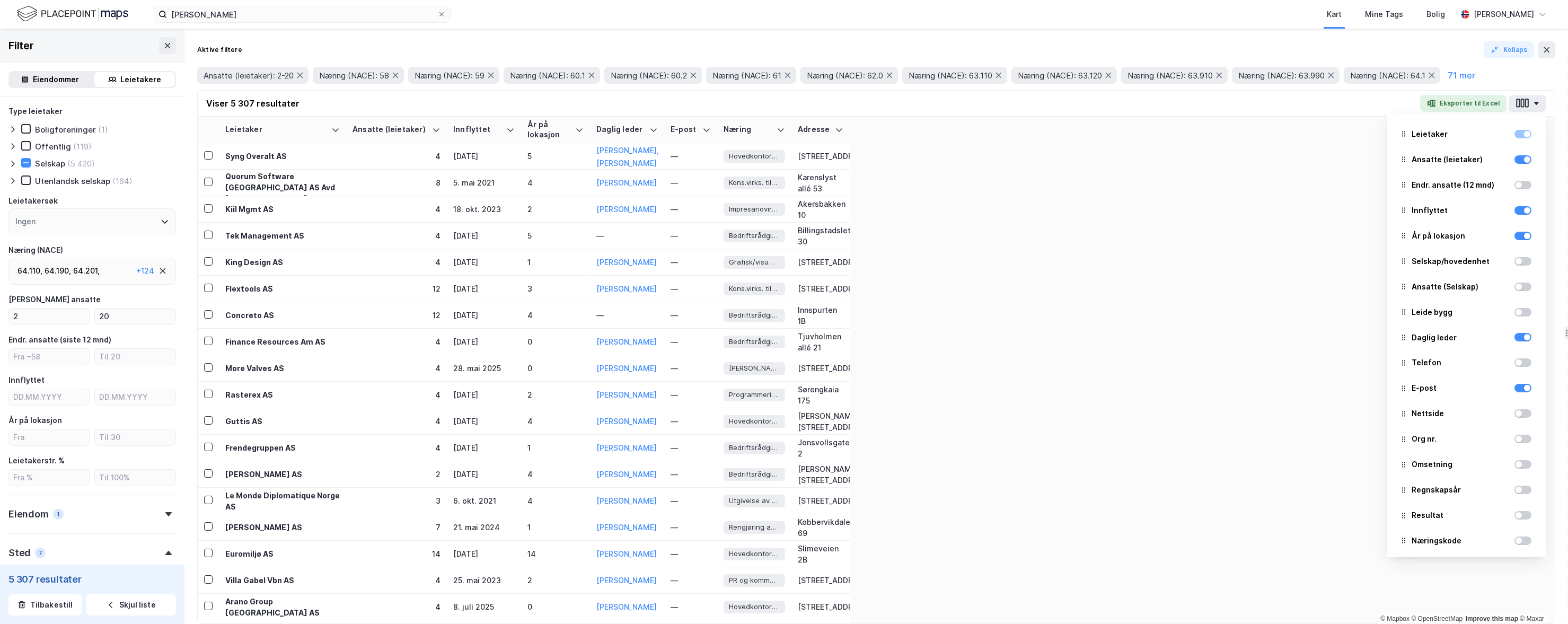
click at [671, 284] on div at bounding box center [1518, 286] width 6 height 6
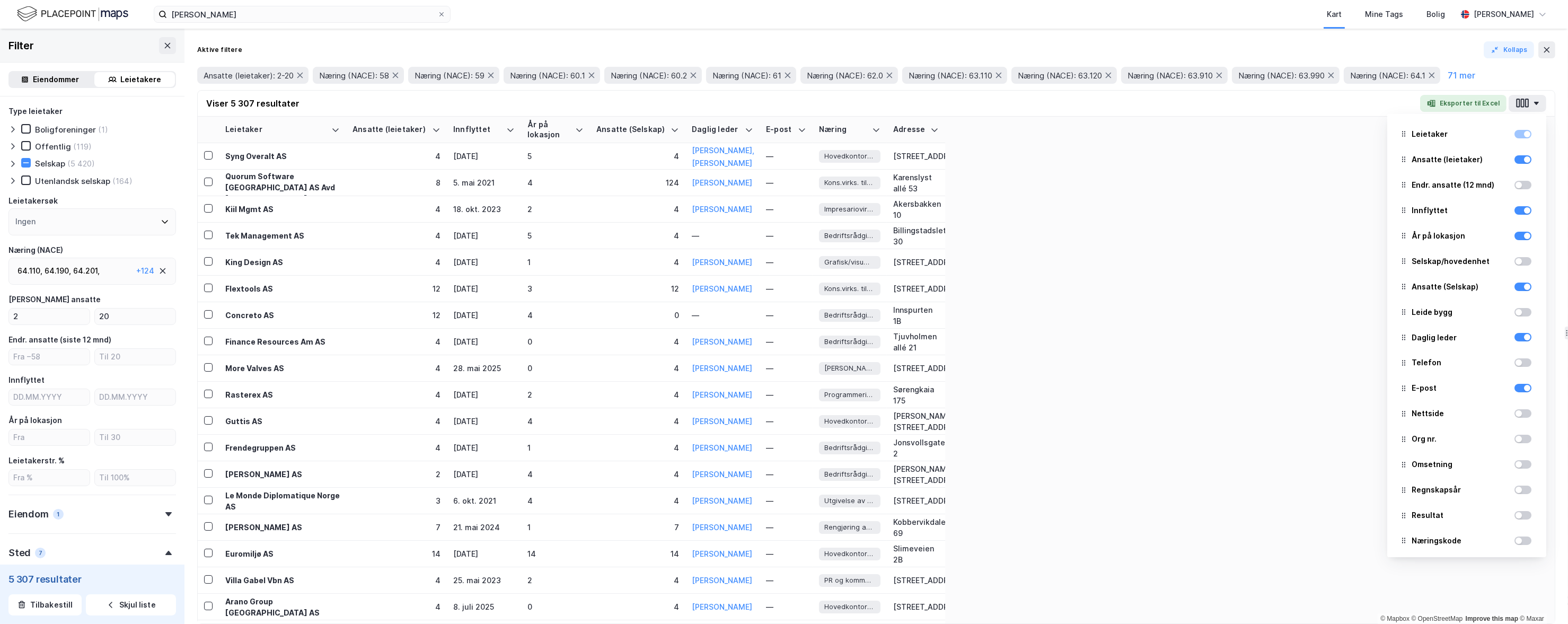
click at [671, 310] on div at bounding box center [1518, 312] width 6 height 6
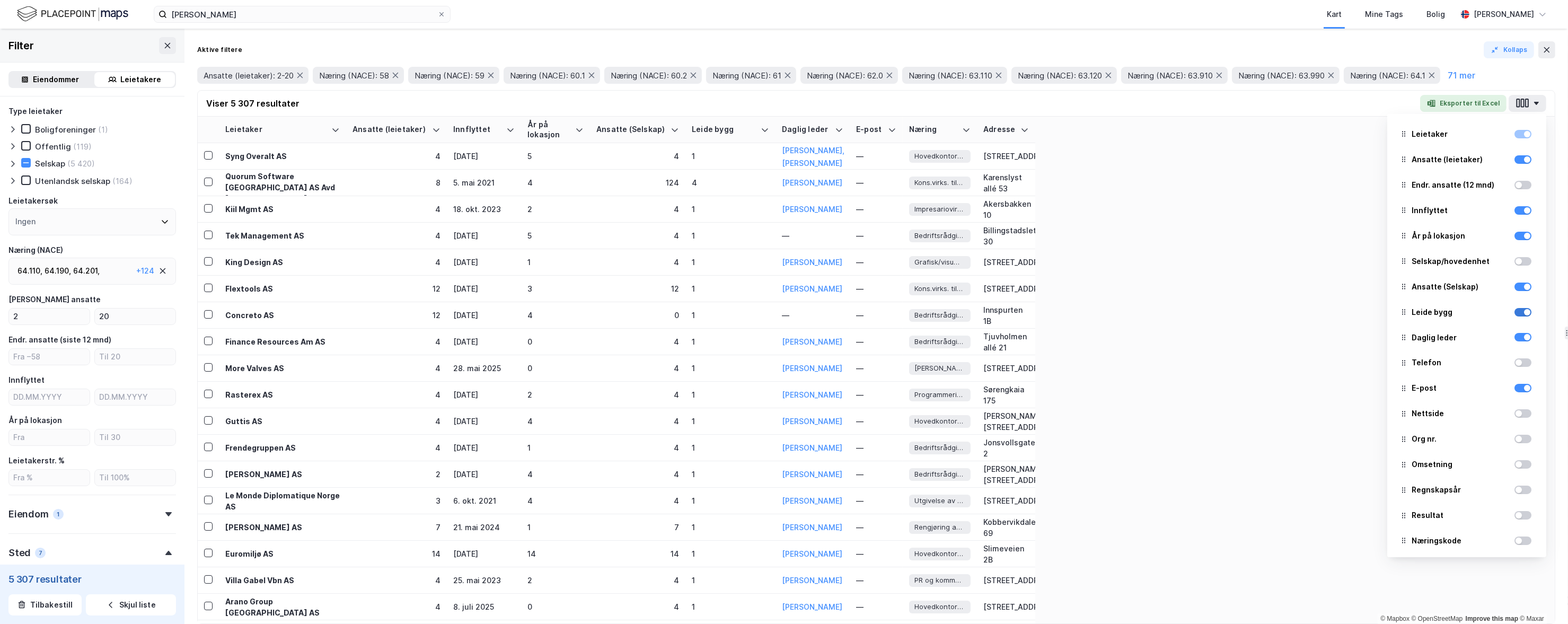
click at [671, 310] on div at bounding box center [1522, 312] width 17 height 9
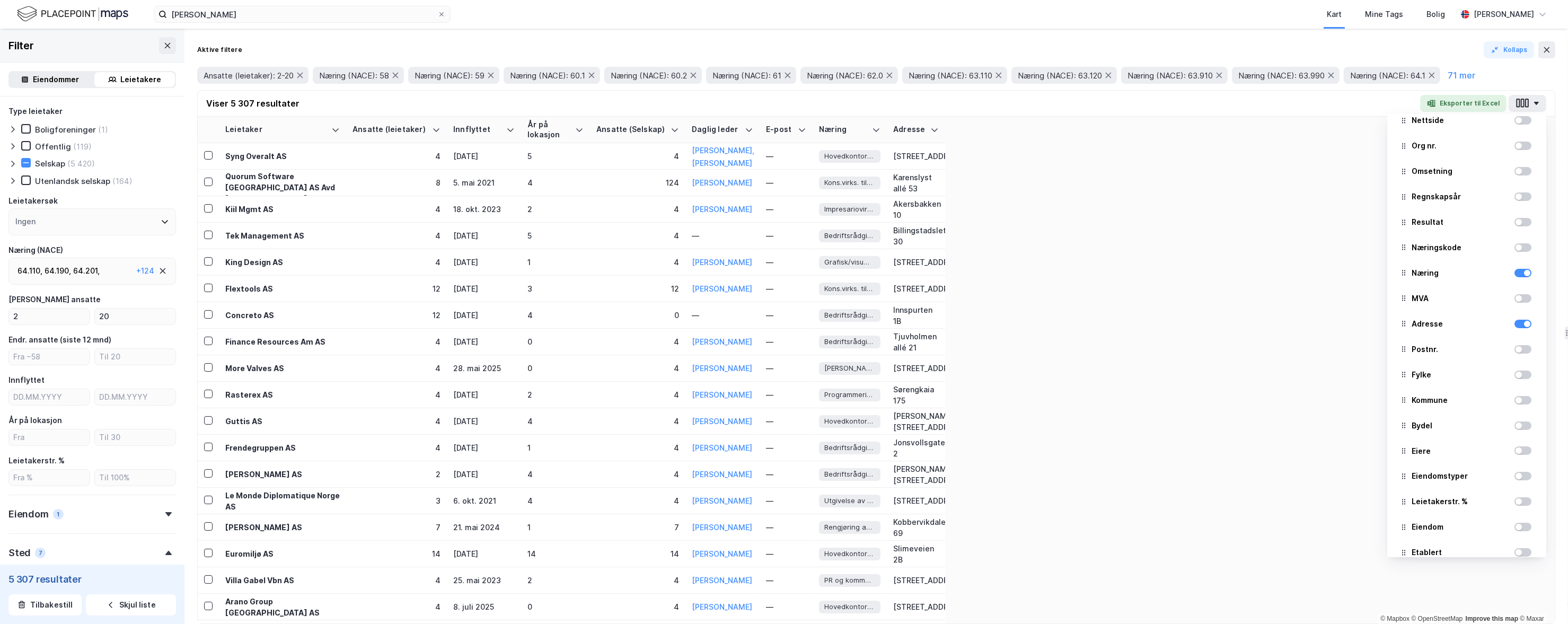
scroll to position [293, 0]
click at [671, 425] on div at bounding box center [1522, 425] width 17 height 9
click at [671, 401] on div at bounding box center [1522, 400] width 17 height 9
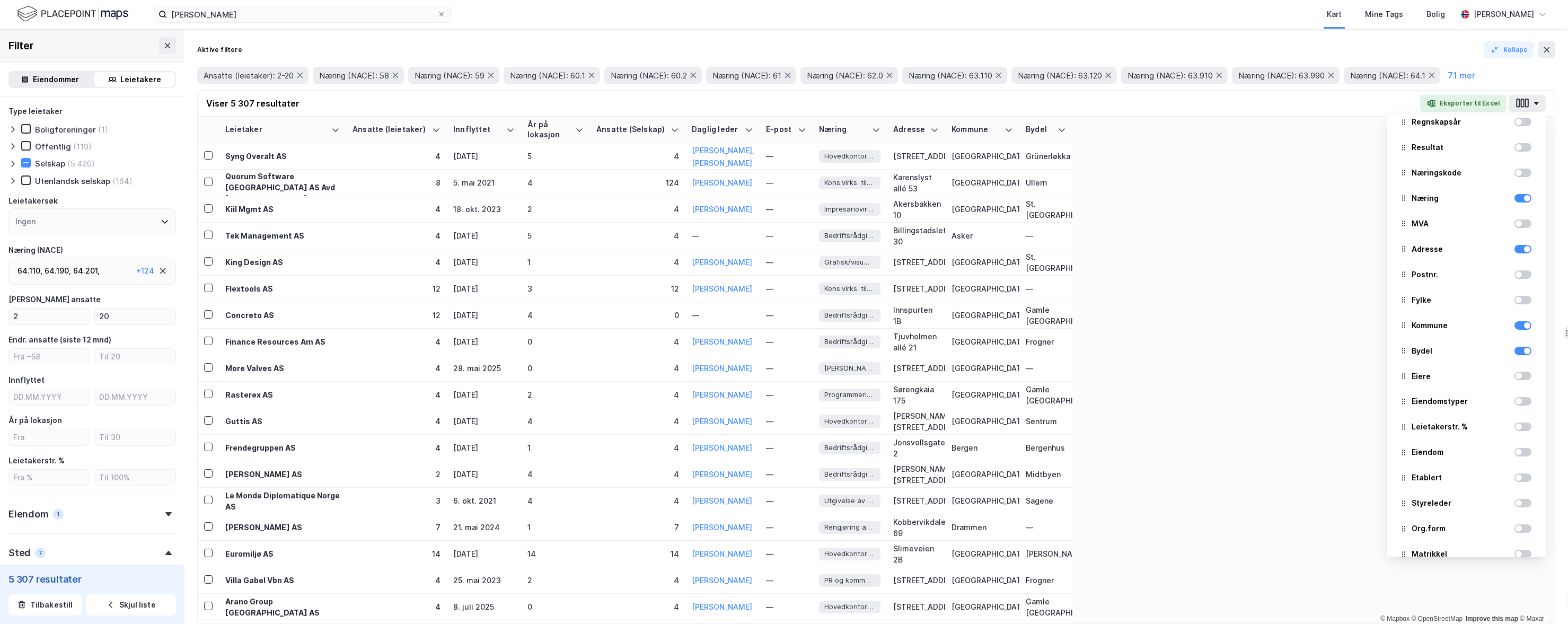
scroll to position [384, 0]
click at [671, 438] on div at bounding box center [1522, 436] width 17 height 9
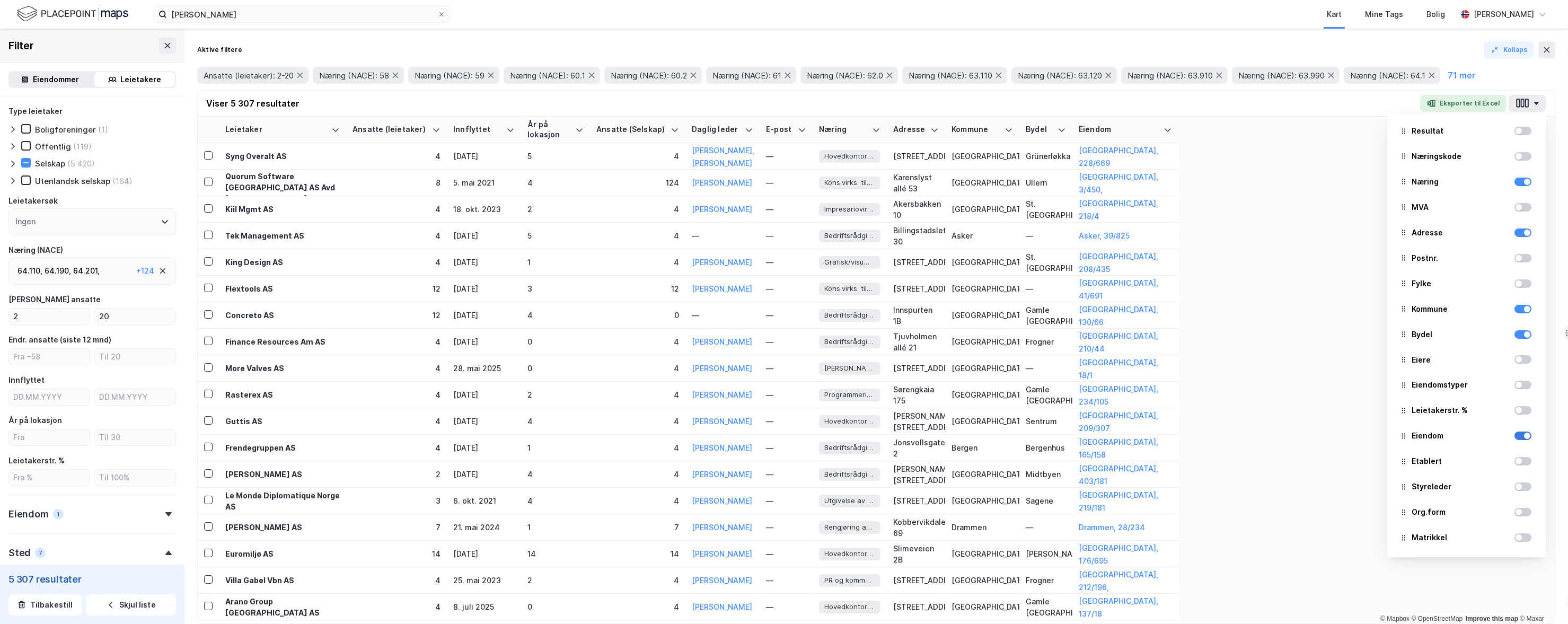
click at [671, 438] on div at bounding box center [1522, 436] width 17 height 9
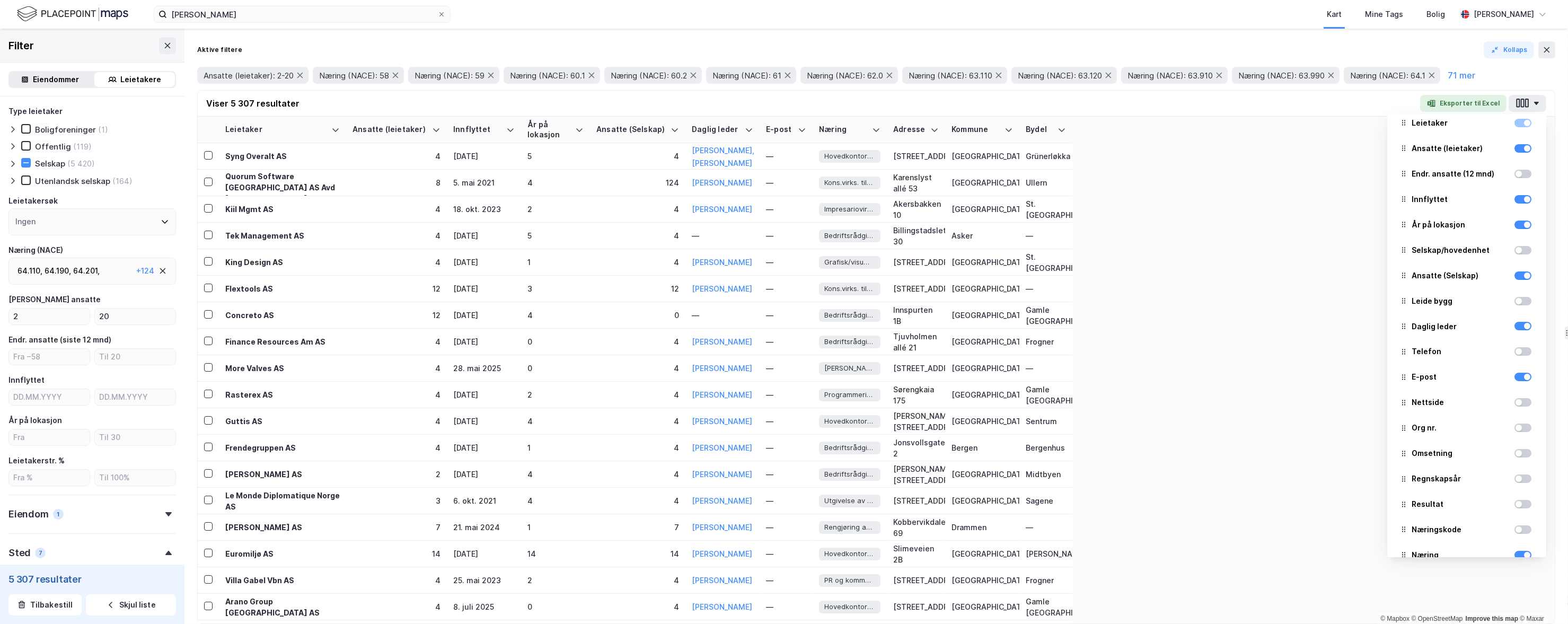
scroll to position [11, 0]
click at [671, 174] on div at bounding box center [1522, 174] width 17 height 9
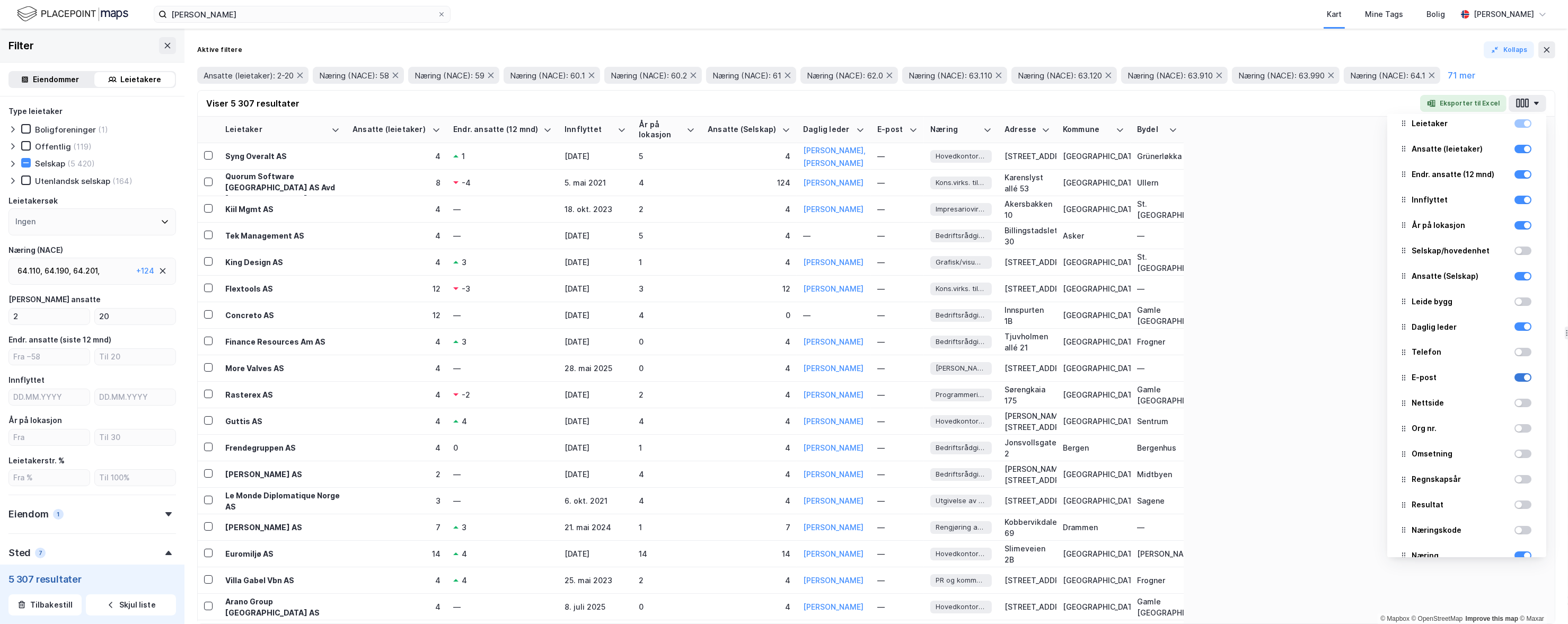
click at [671, 377] on div at bounding box center [1526, 377] width 6 height 6
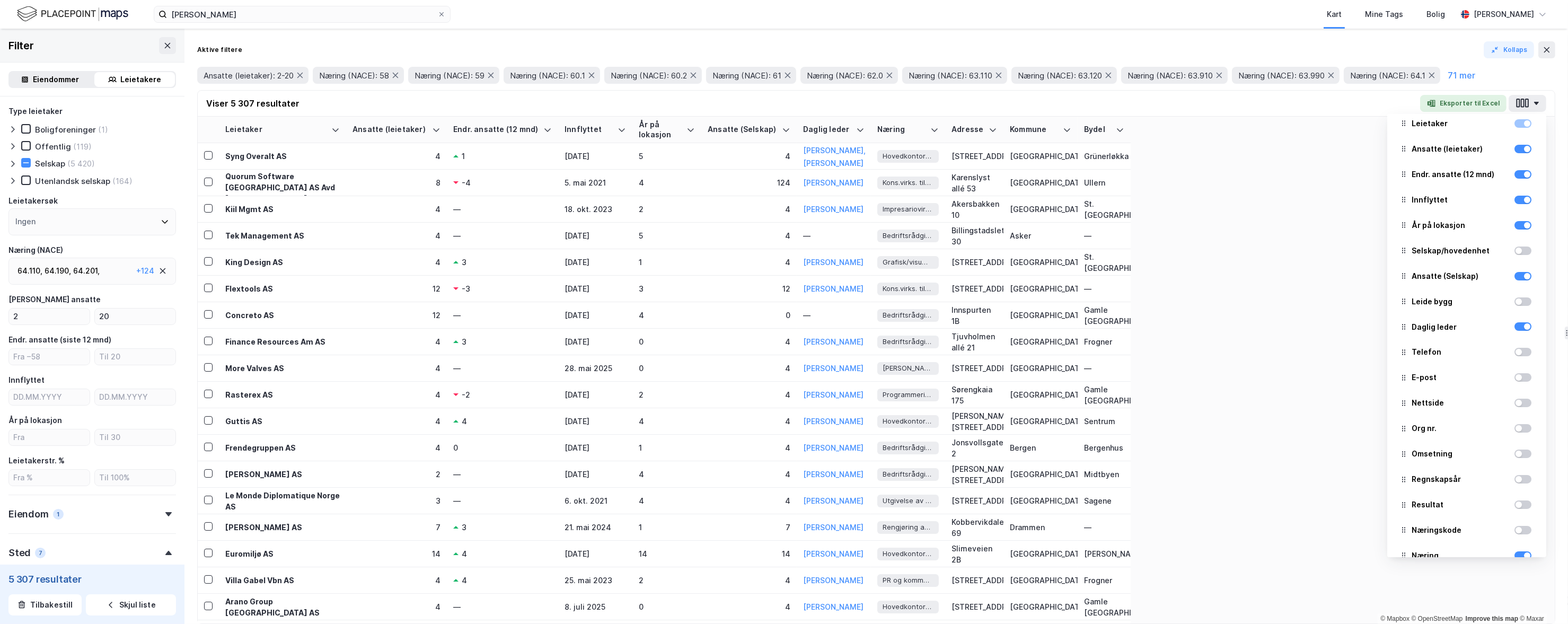
scroll to position [0, 0]
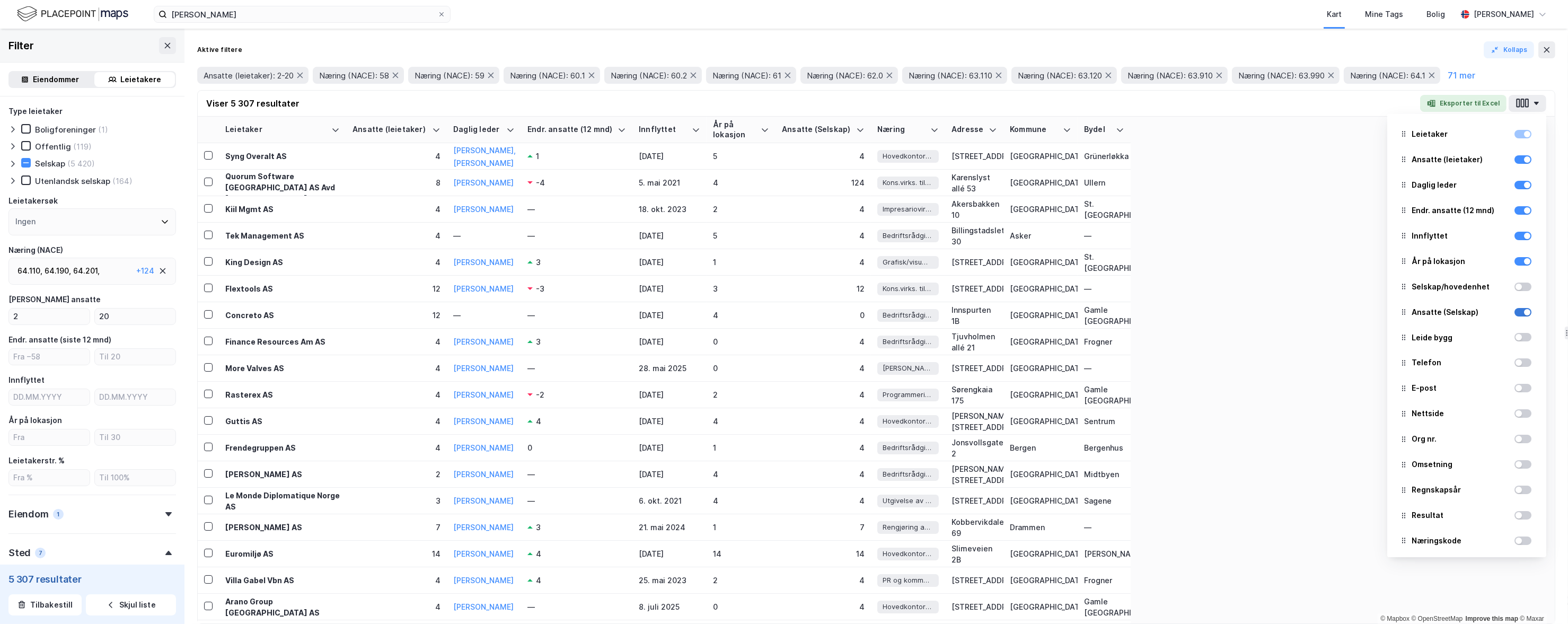
click at [671, 312] on div at bounding box center [1522, 312] width 17 height 9
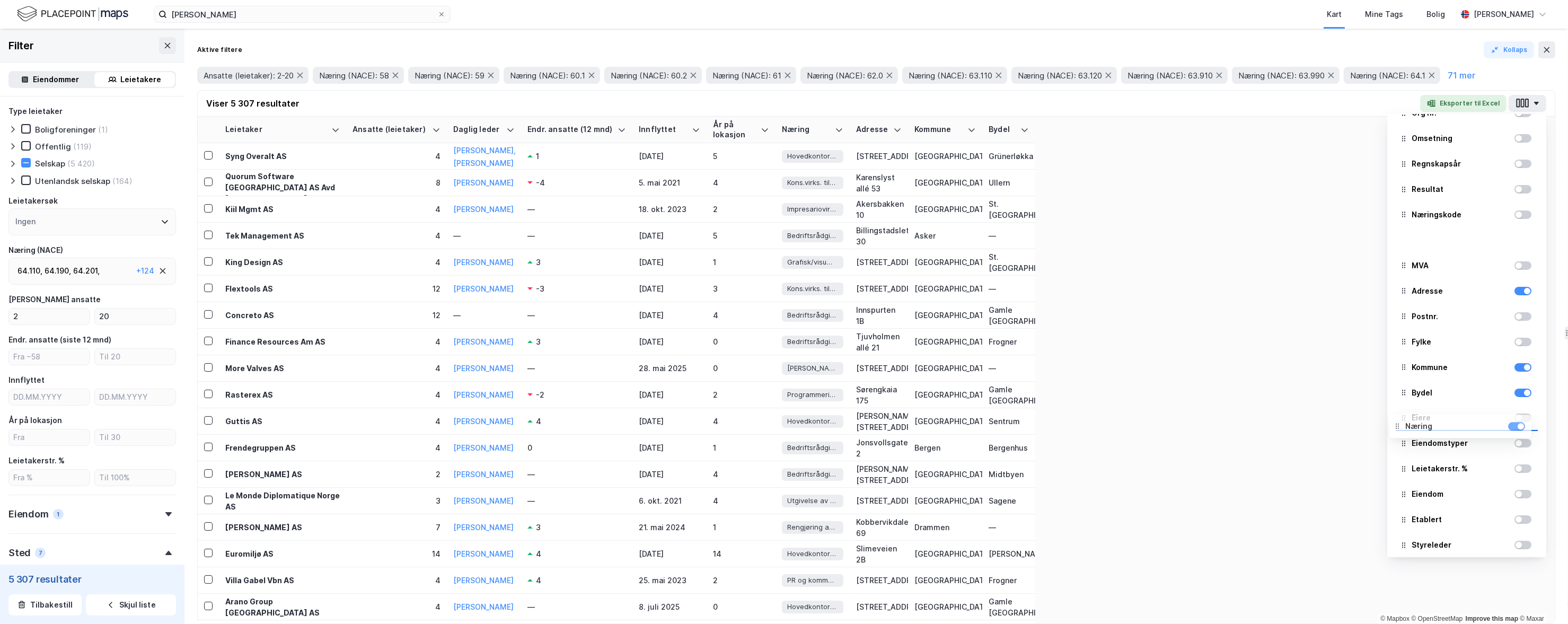
scroll to position [333, 0]
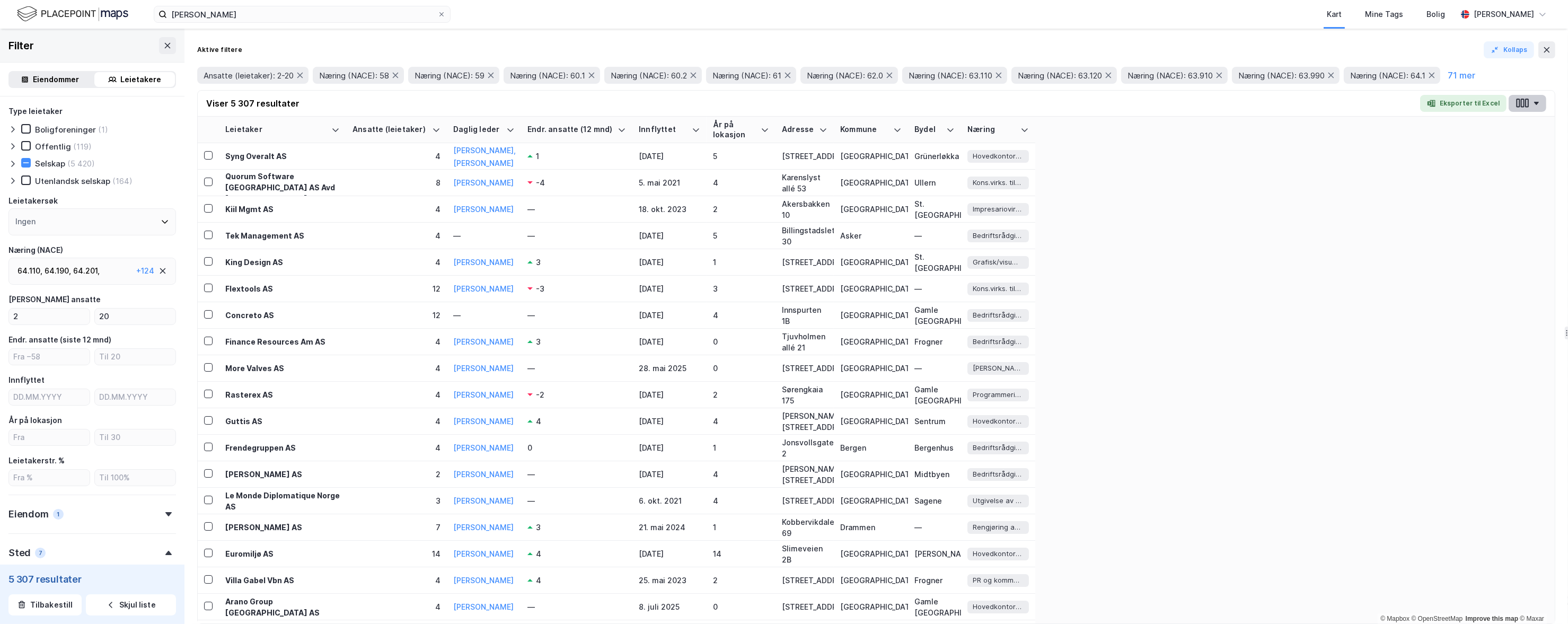
drag, startPoint x: 1520, startPoint y: 103, endPoint x: 1511, endPoint y: 110, distance: 11.4
click at [671, 104] on icon "button" at bounding box center [1522, 103] width 4 height 9
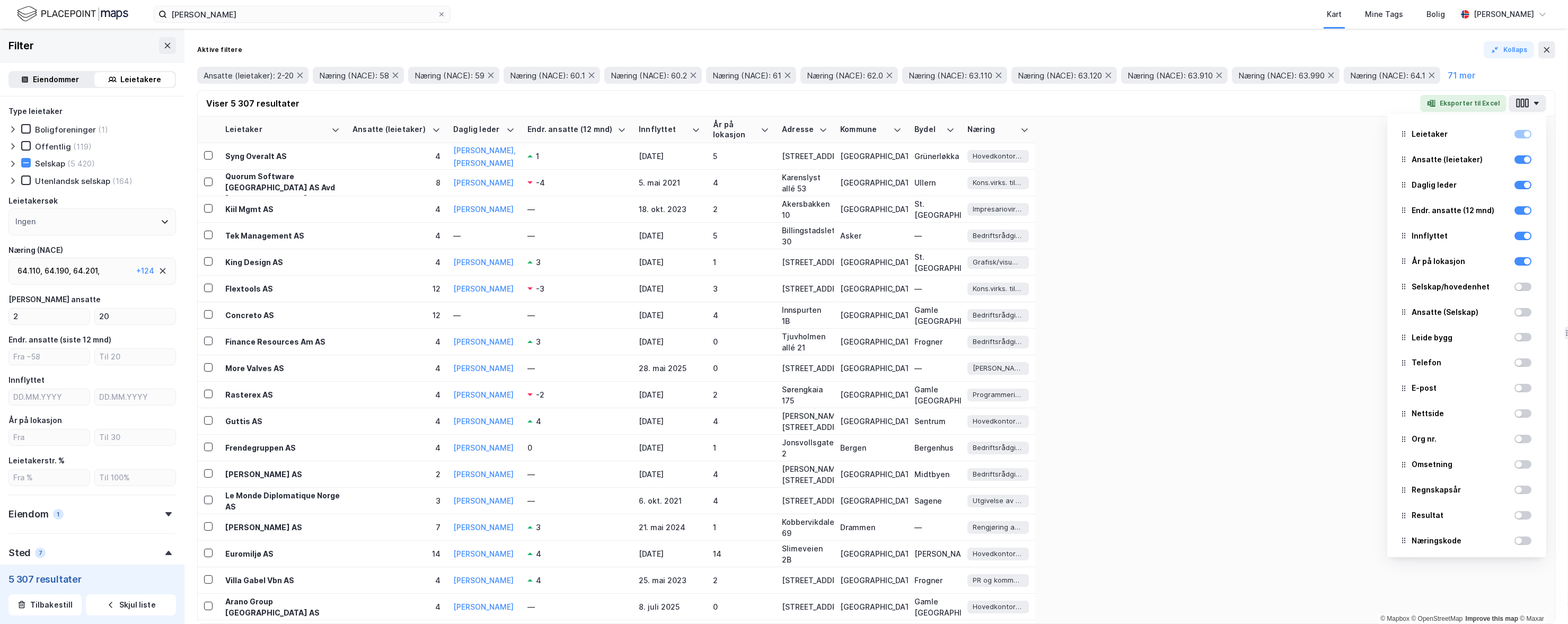
click at [671, 125] on tr "Leietaker Ansatte (leietaker) Daglig leder Endr. ansatte (12 mnd) Innflyttet År…" at bounding box center [876, 130] width 1357 height 27
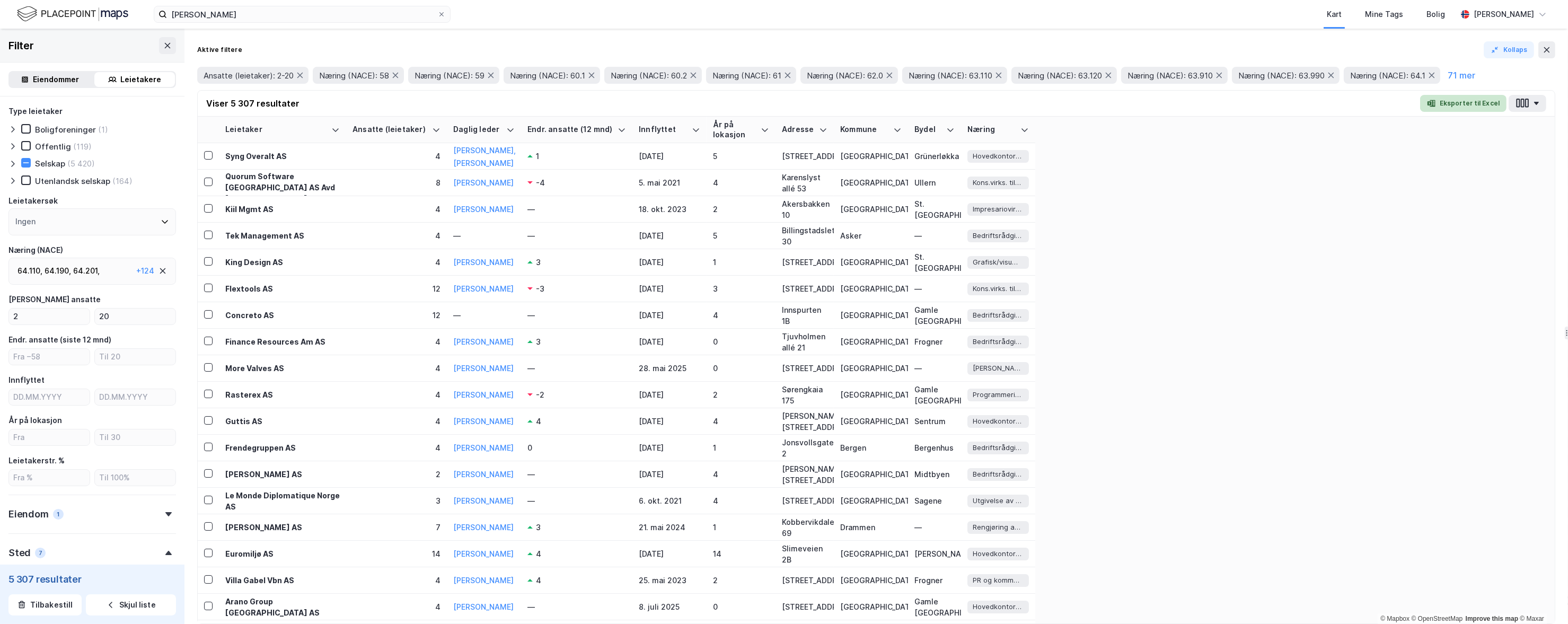
click at [671, 99] on icon "button" at bounding box center [1431, 103] width 9 height 9
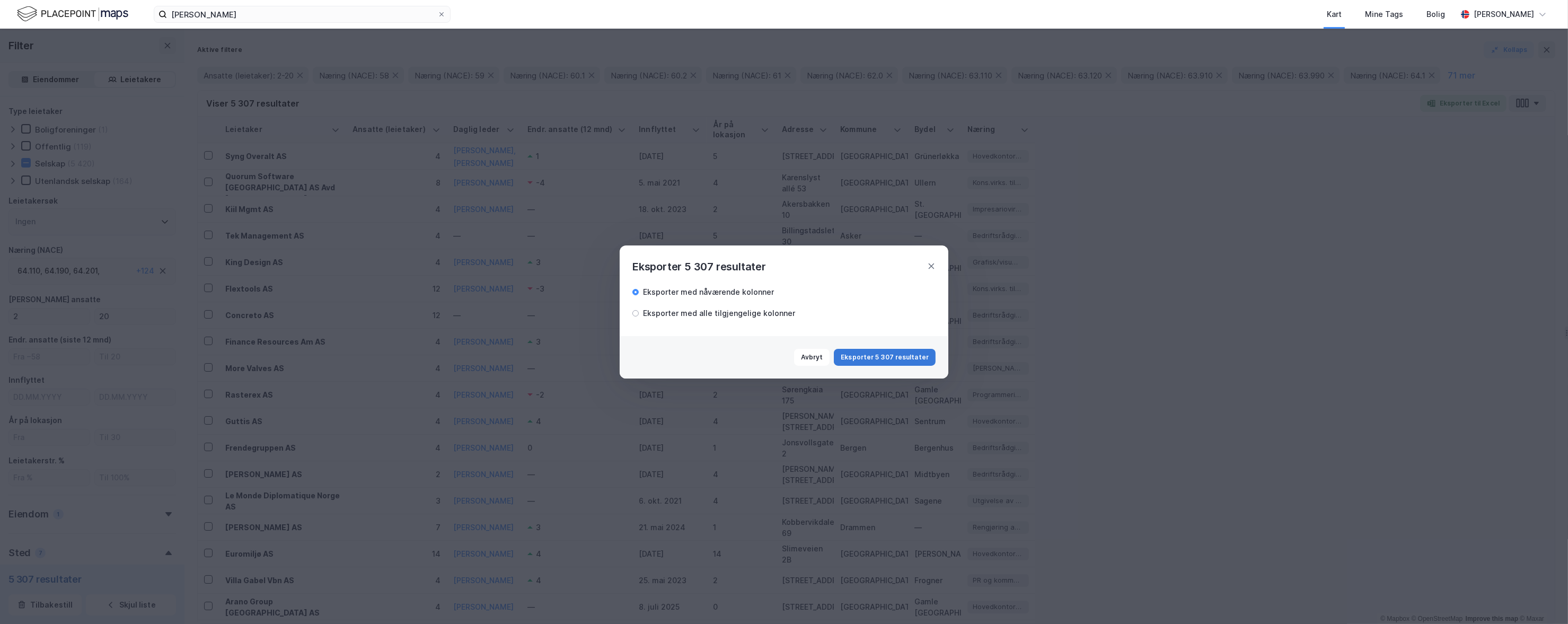
click at [671, 354] on button "Eksporter 5 307 resultater" at bounding box center [884, 357] width 102 height 17
drag, startPoint x: 1539, startPoint y: 270, endPoint x: 1399, endPoint y: 271, distance: 140.0
click at [671, 271] on div "Eksporter 5 307 resultater Eksporter med nåværende kolonner Eksporter med alle …" at bounding box center [784, 312] width 1568 height 624
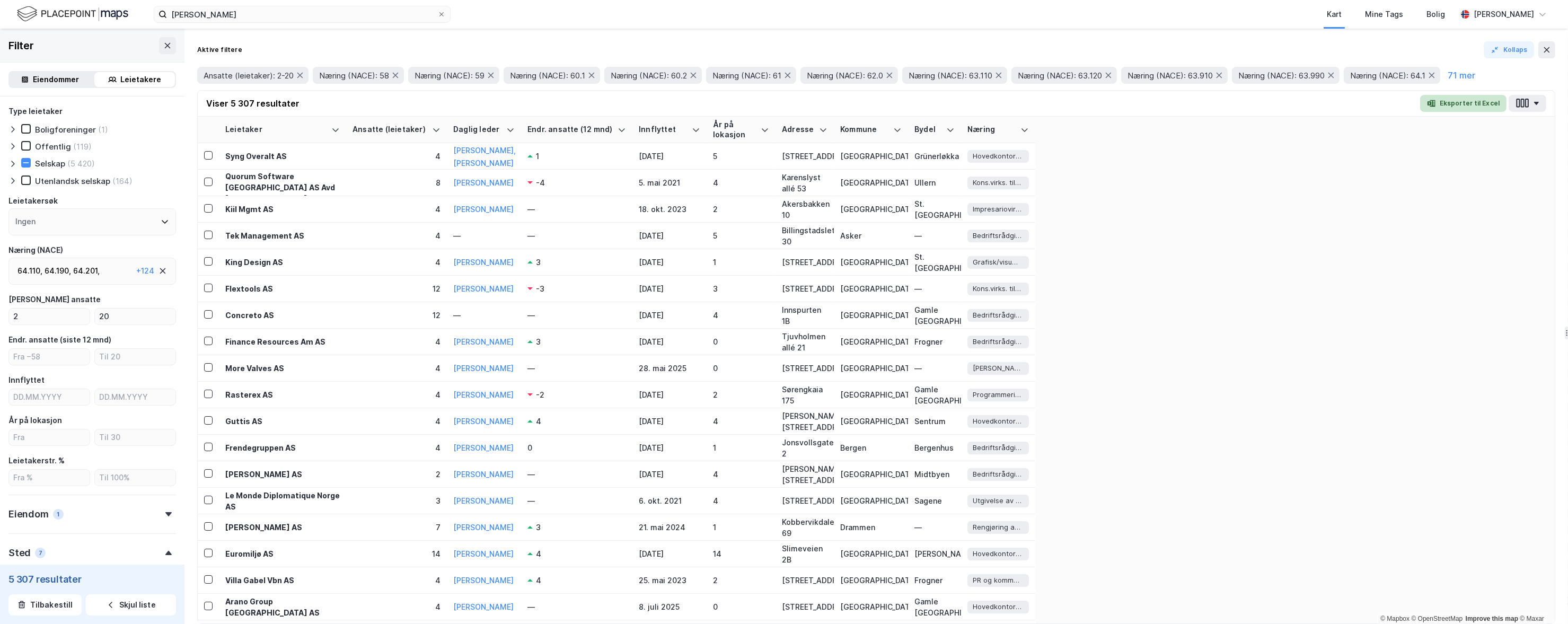
click at [671, 105] on button "Eksporter til Excel" at bounding box center [1463, 103] width 87 height 17
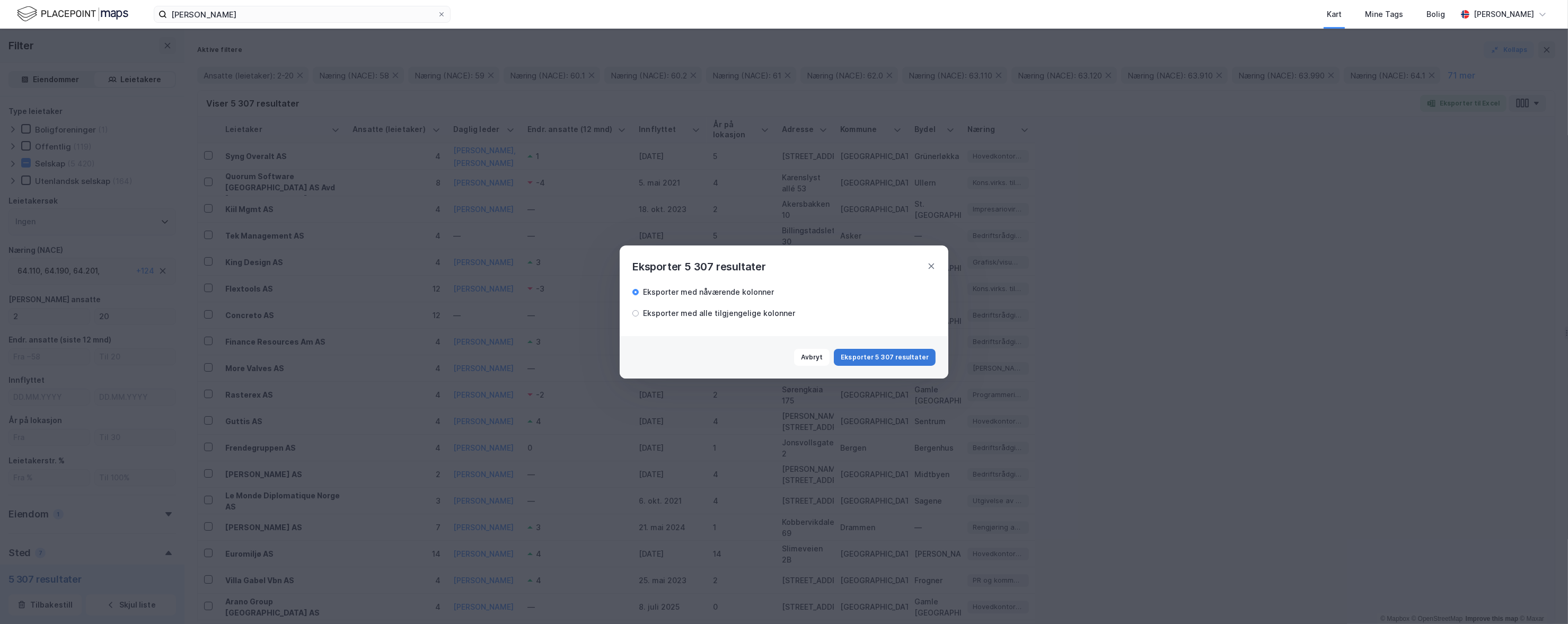
click at [671, 361] on button "Eksporter 5 307 resultater" at bounding box center [884, 357] width 102 height 17
